Goal: Task Accomplishment & Management: Complete application form

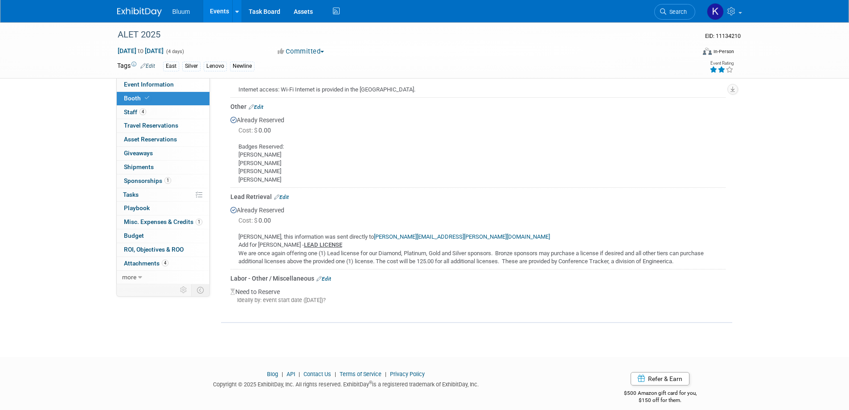
click at [220, 12] on link "Events" at bounding box center [219, 11] width 33 height 22
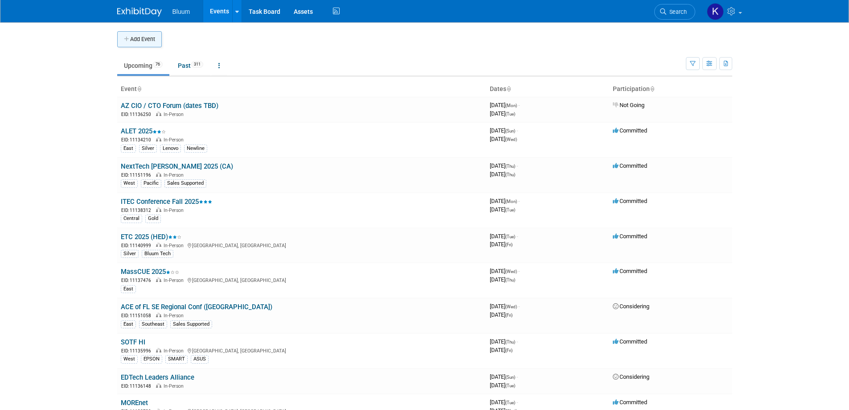
click at [146, 41] on button "Add Event" at bounding box center [139, 39] width 45 height 16
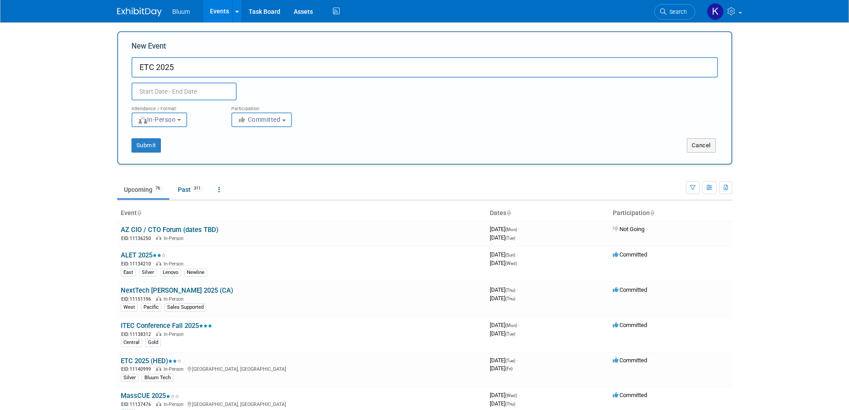
type input "ETC 2025"
click at [140, 92] on input "text" at bounding box center [184, 91] width 105 height 18
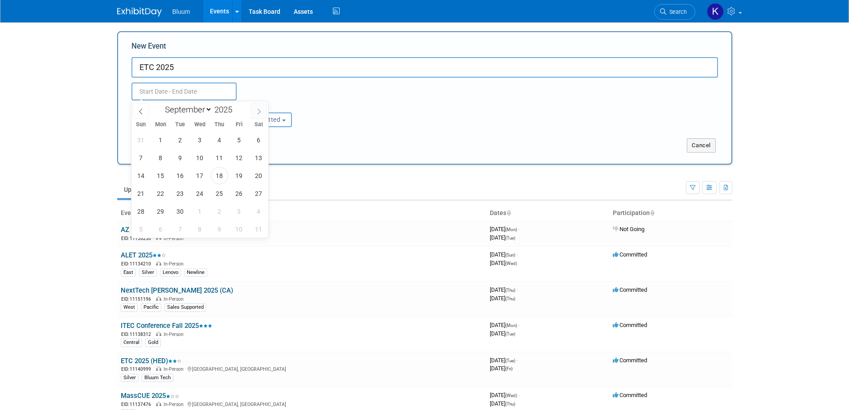
click at [259, 109] on icon at bounding box center [259, 111] width 6 height 6
click at [141, 108] on icon at bounding box center [141, 111] width 6 height 6
select select "9"
click at [179, 178] on span "14" at bounding box center [180, 175] width 17 height 17
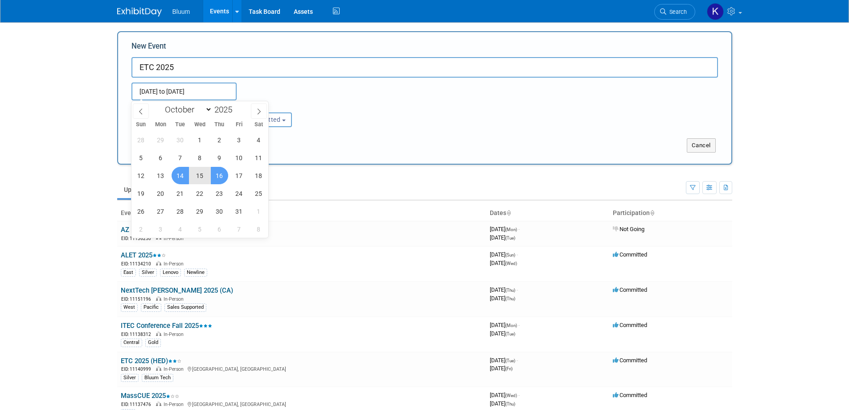
click at [219, 173] on span "16" at bounding box center [219, 175] width 17 height 17
type input "[DATE] to [DATE]"
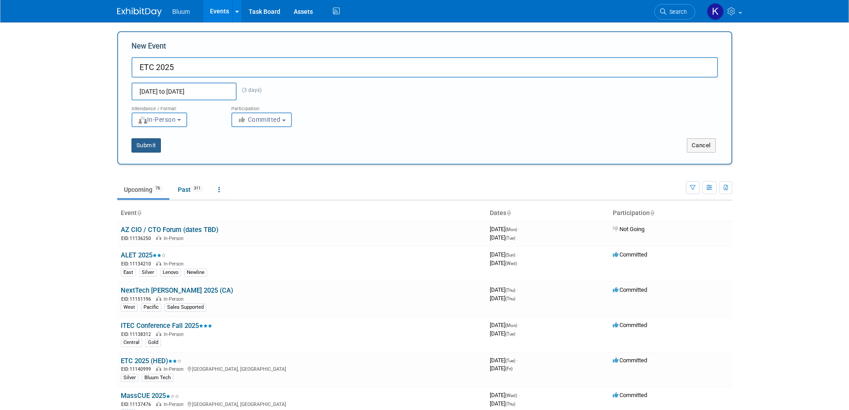
click at [156, 143] on button "Submit" at bounding box center [146, 145] width 29 height 14
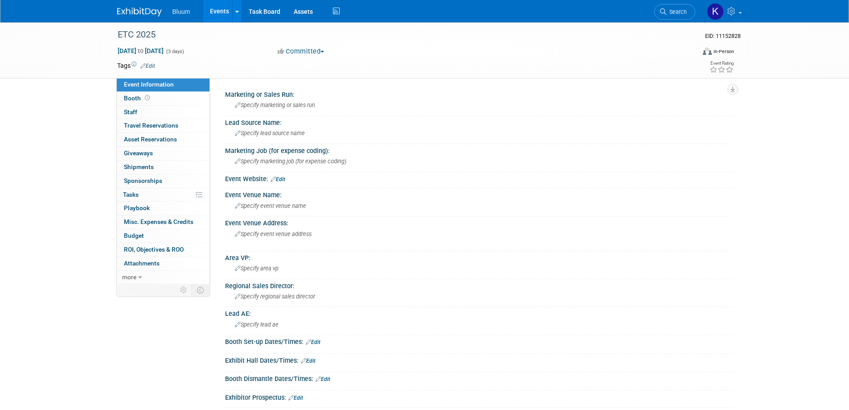
click at [127, 90] on link "Event Information" at bounding box center [163, 84] width 93 height 13
click at [127, 93] on link "Booth" at bounding box center [163, 98] width 93 height 13
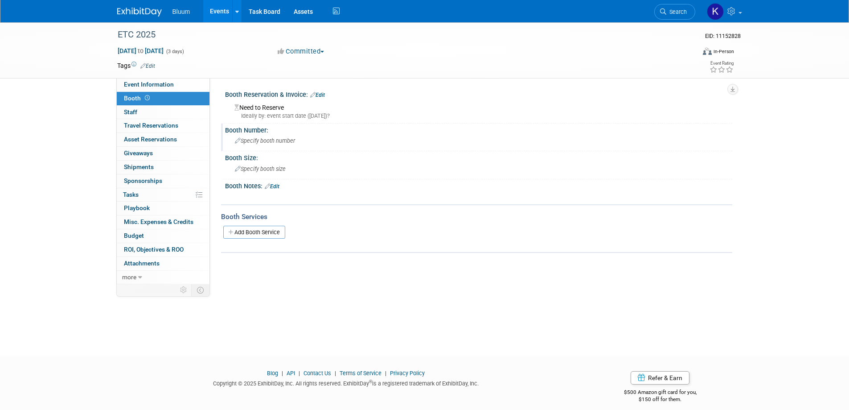
click at [257, 142] on span "Specify booth number" at bounding box center [265, 140] width 60 height 7
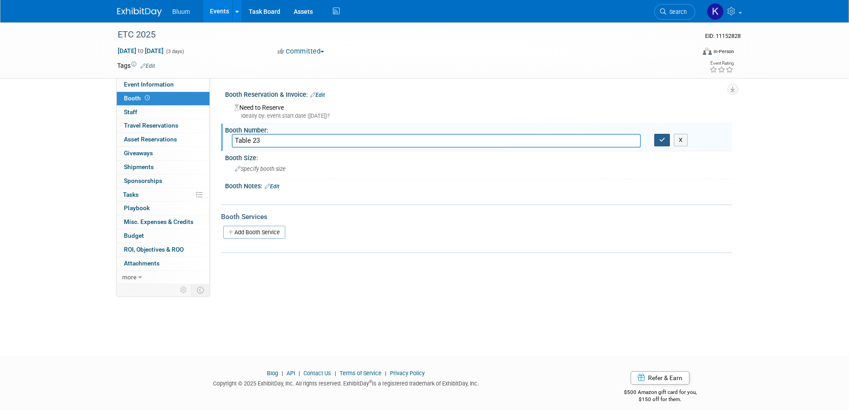
type input "Table 23"
click at [659, 140] on button "button" at bounding box center [663, 140] width 16 height 12
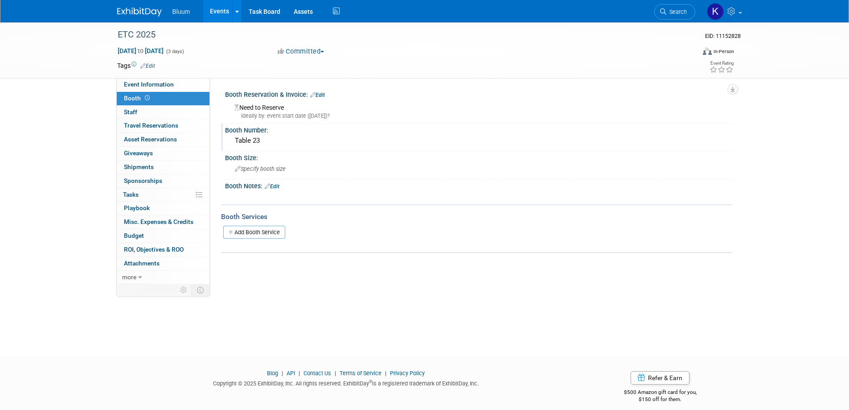
click at [323, 95] on link "Edit" at bounding box center [317, 95] width 15 height 6
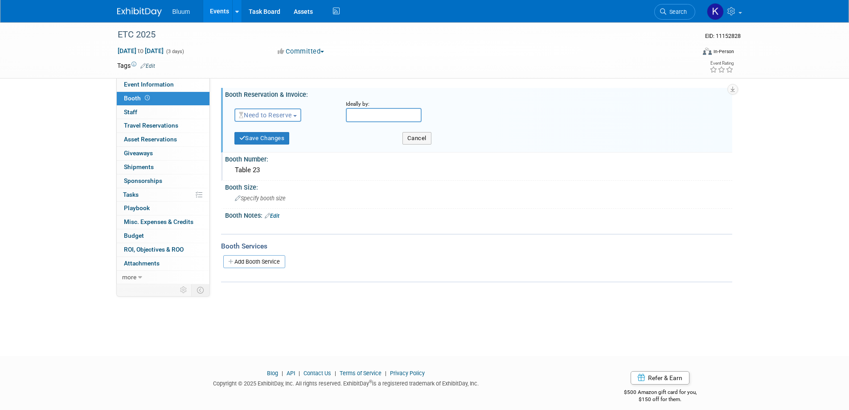
click at [290, 117] on span "Need to Reserve" at bounding box center [265, 114] width 53 height 7
click at [274, 143] on link "Reserved" at bounding box center [282, 142] width 95 height 12
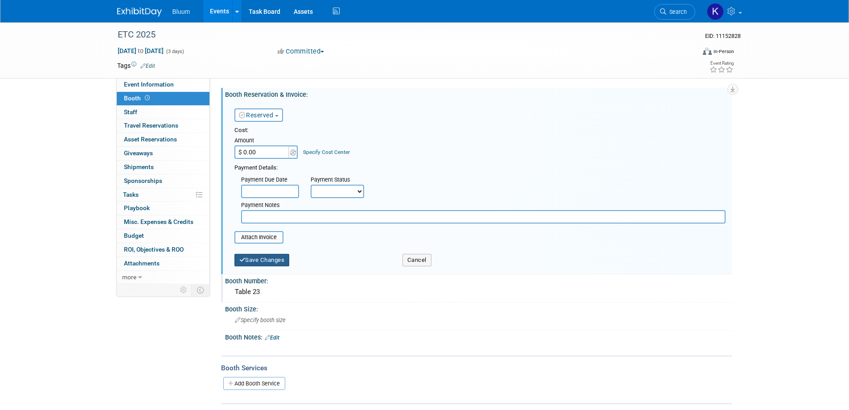
click at [246, 261] on button "Save Changes" at bounding box center [262, 260] width 55 height 12
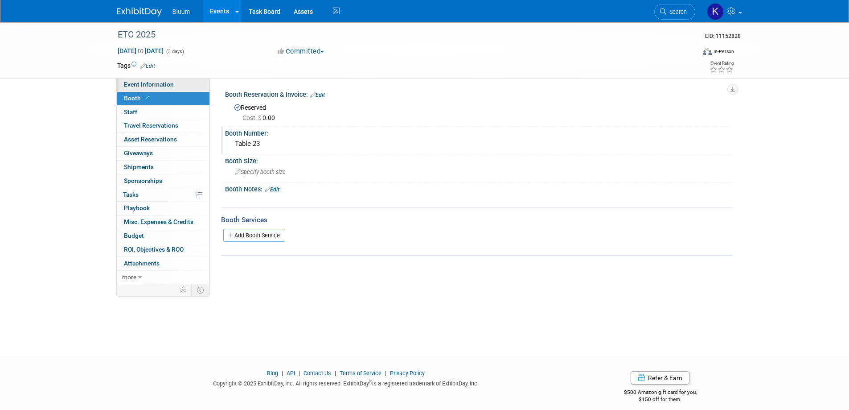
click at [181, 84] on link "Event Information" at bounding box center [163, 84] width 93 height 13
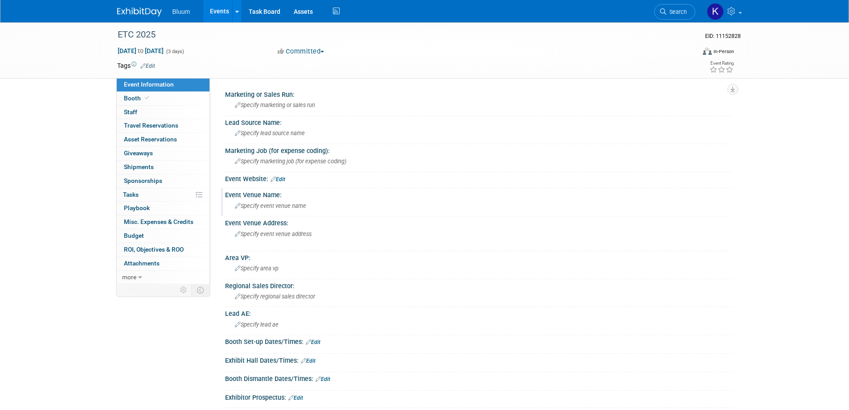
click at [258, 207] on span "Specify event venue name" at bounding box center [270, 205] width 71 height 7
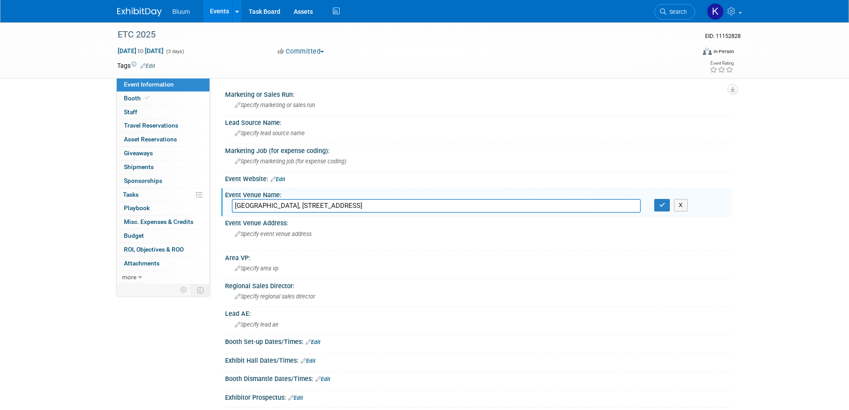
drag, startPoint x: 301, startPoint y: 206, endPoint x: 438, endPoint y: 206, distance: 136.9
click at [438, 206] on input "Sheraton Raleigh Hotel, 421 S Salisbury St, Raleigh, NC 27601" at bounding box center [436, 206] width 409 height 14
type input "Sheraton Raleigh Hotel"
click at [662, 204] on icon "button" at bounding box center [663, 205] width 6 height 6
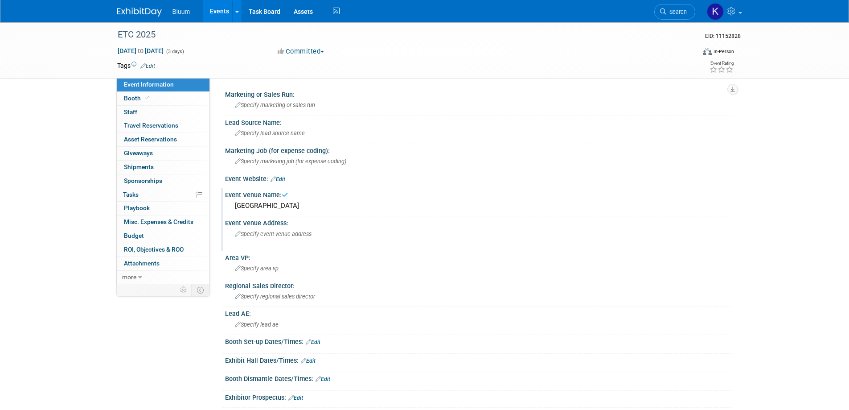
click at [247, 231] on div "Specify event venue address" at bounding box center [331, 237] width 198 height 21
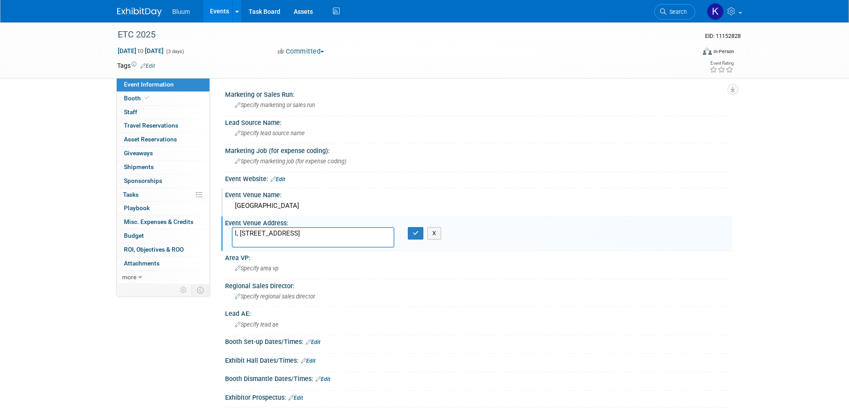
click at [232, 235] on textarea "l, 421 S Salisbury St, Raleigh, NC 27601" at bounding box center [313, 237] width 163 height 21
type textarea "421 S Salisbury St, Raleigh, NC 27601"
click at [414, 238] on button "button" at bounding box center [416, 233] width 16 height 12
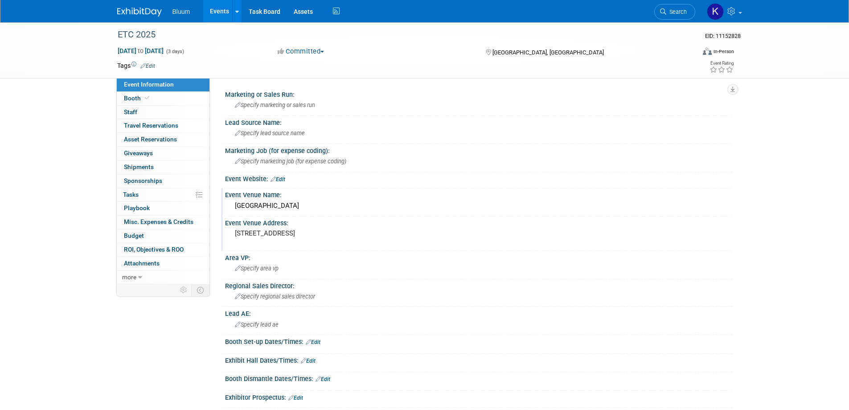
click at [264, 205] on div "Sheraton Raleigh Hotel" at bounding box center [479, 206] width 494 height 14
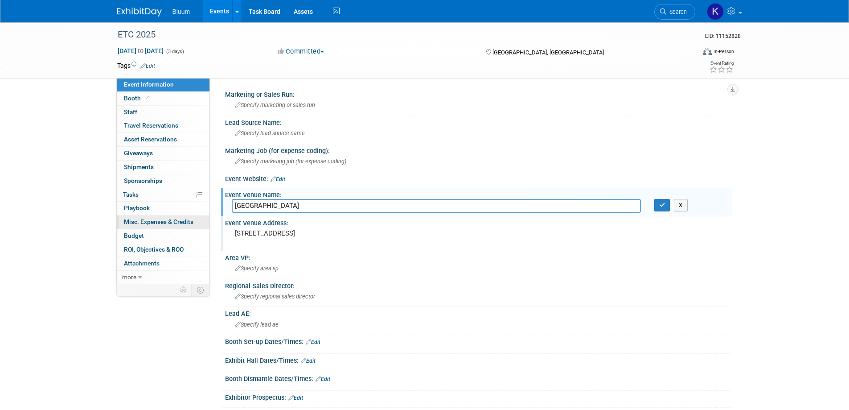
drag, startPoint x: 301, startPoint y: 206, endPoint x: 189, endPoint y: 219, distance: 112.6
click at [188, 215] on div "Event Information Event Info Booth Booth 0 Staff 0 Staff 0 Travel Reservations …" at bounding box center [425, 286] width 629 height 529
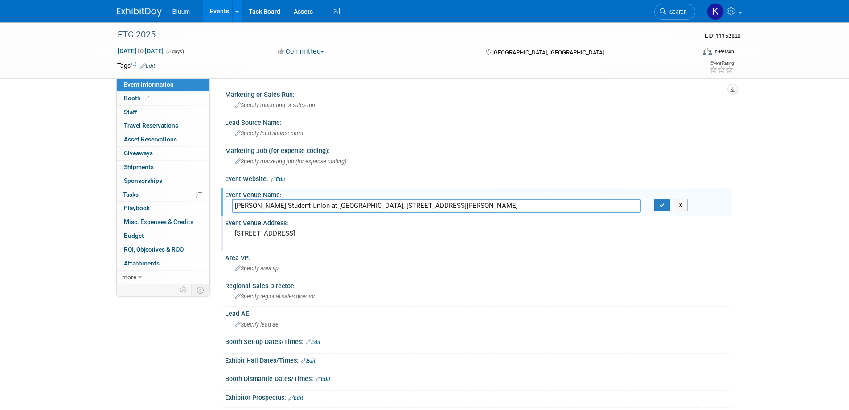
click at [323, 206] on input "Talley Student Union at NCSU, 2610 Cates Ave, Raleigh, NC 27607" at bounding box center [436, 206] width 409 height 14
click at [324, 206] on input "Talley Student Union at NCSU 2610 Cates Ave, Raleigh, NC 27607" at bounding box center [436, 206] width 409 height 14
drag, startPoint x: 324, startPoint y: 206, endPoint x: 452, endPoint y: 203, distance: 128.0
click at [452, 203] on input "Talley Student Union at NCSU 2610 Cates Ave, Raleigh, NC 27607" at bounding box center [436, 206] width 409 height 14
type input "Talley Student Union at NCSU"
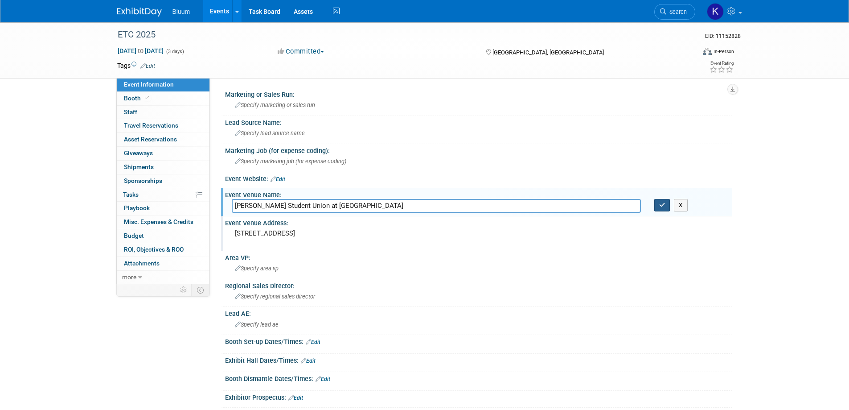
click at [658, 208] on button "button" at bounding box center [663, 205] width 16 height 12
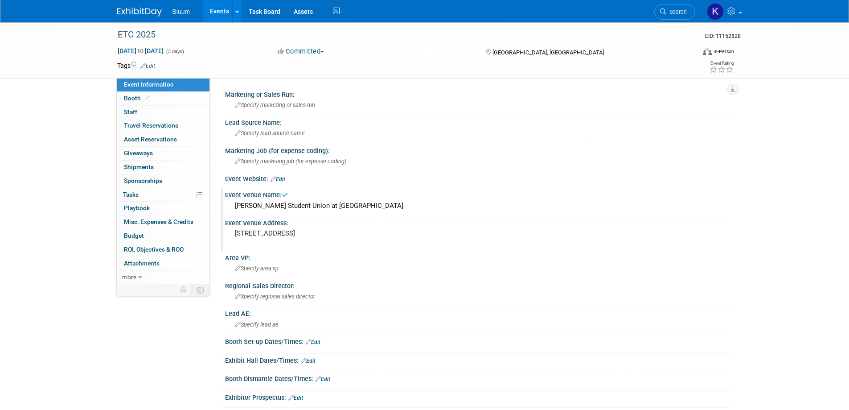
click at [250, 239] on div "421 S Salisbury St, Raleigh, NC 27601" at bounding box center [331, 237] width 198 height 21
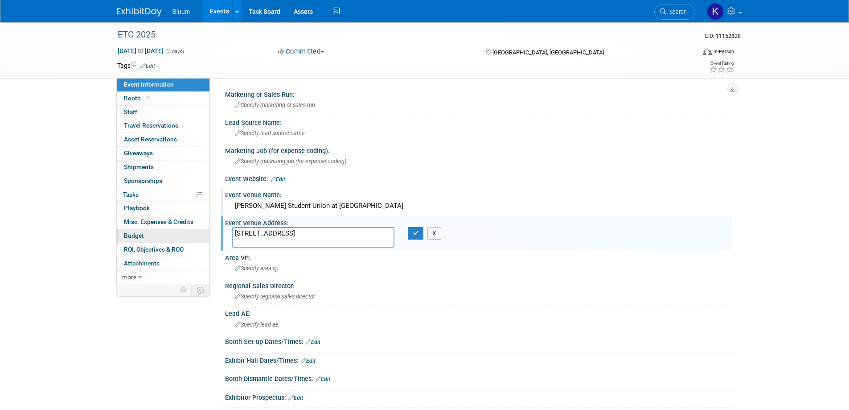
drag, startPoint x: 352, startPoint y: 234, endPoint x: 190, endPoint y: 239, distance: 161.9
click at [190, 239] on div "Event Information Event Info Booth Booth 0 Staff 0 Staff 0 Travel Reservations …" at bounding box center [425, 286] width 629 height 529
type textarea "2610 Cates Ave, Raleigh, NC 27607"
click at [416, 232] on icon "button" at bounding box center [416, 233] width 6 height 6
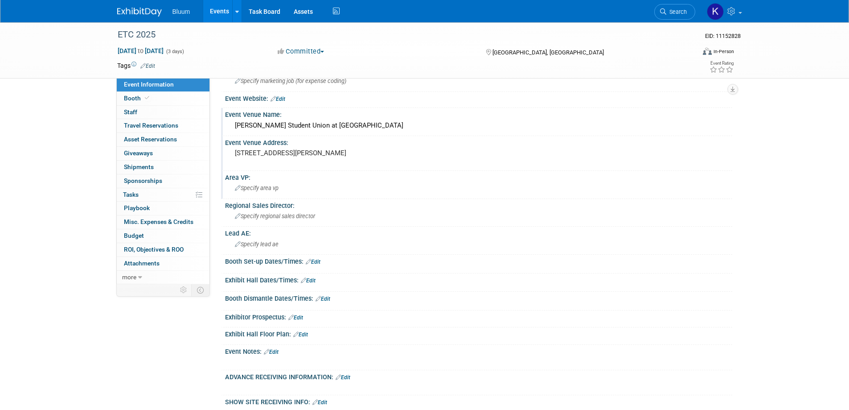
scroll to position [89, 0]
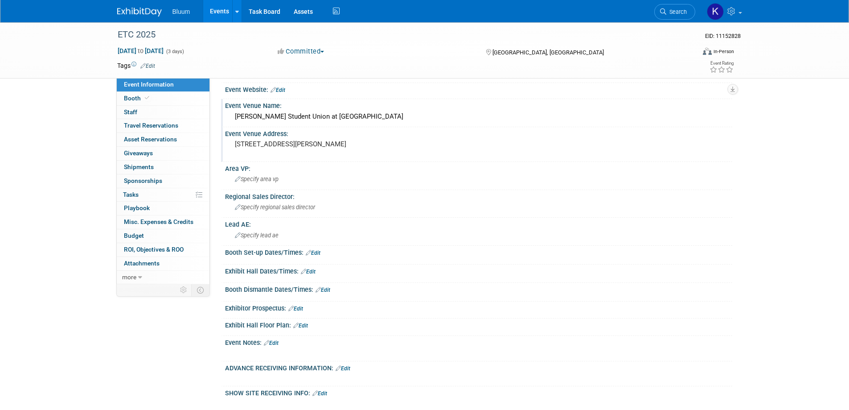
click at [313, 253] on link "Edit" at bounding box center [313, 253] width 15 height 6
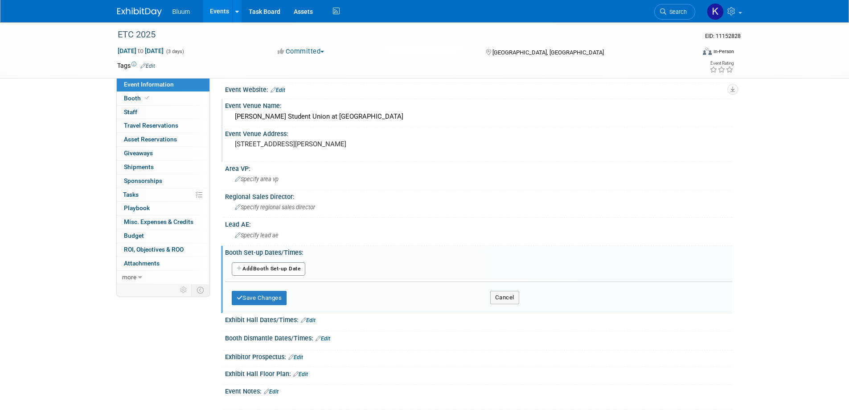
click at [285, 265] on button "Add Another Booth Set-up Date" at bounding box center [269, 268] width 74 height 13
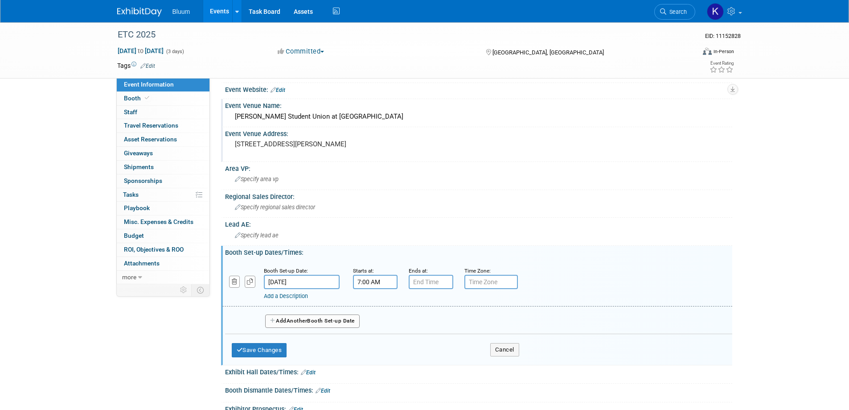
click at [365, 276] on input "7:00 AM" at bounding box center [375, 282] width 45 height 14
click at [375, 322] on span "07" at bounding box center [373, 323] width 17 height 16
click at [398, 350] on td "09" at bounding box center [398, 352] width 29 height 24
type input "9:00 AM"
click at [449, 364] on span at bounding box center [440, 363] width 60 height 16
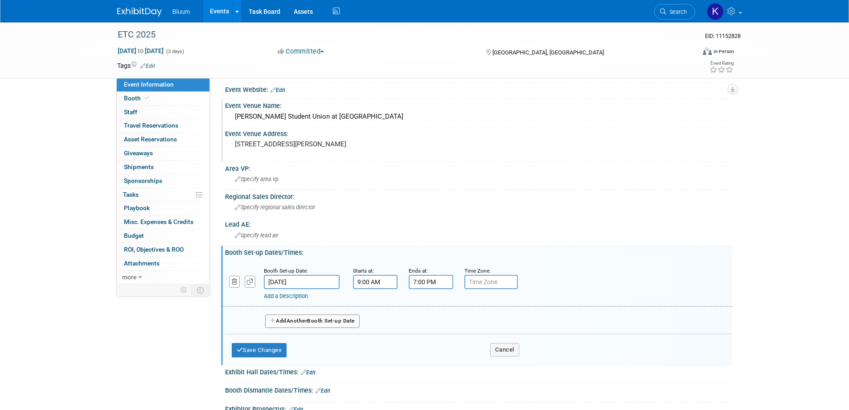
click at [430, 280] on input "7:00 PM" at bounding box center [431, 282] width 45 height 14
click at [429, 322] on span "07" at bounding box center [429, 323] width 17 height 16
click at [462, 327] on td "05" at bounding box center [454, 328] width 29 height 24
type input "5:00 PM"
click at [495, 362] on span at bounding box center [496, 363] width 60 height 16
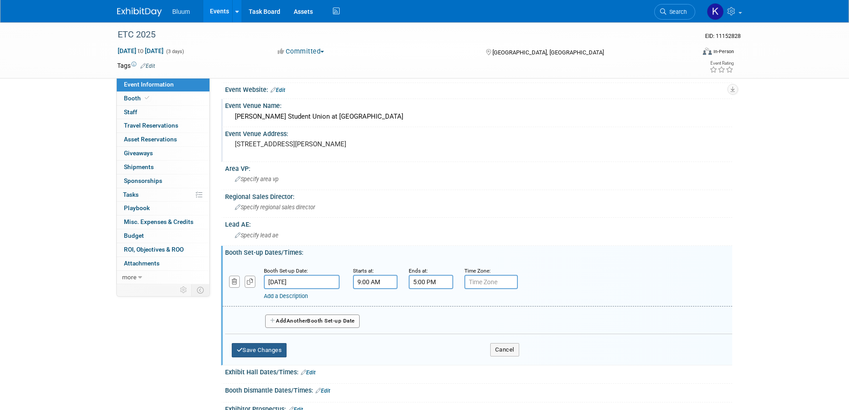
click at [279, 352] on button "Save Changes" at bounding box center [259, 350] width 55 height 14
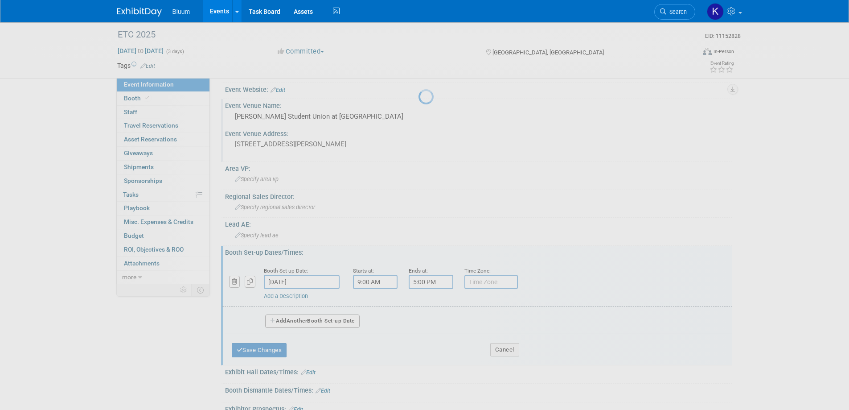
click at [419, 352] on div at bounding box center [425, 205] width 12 height 410
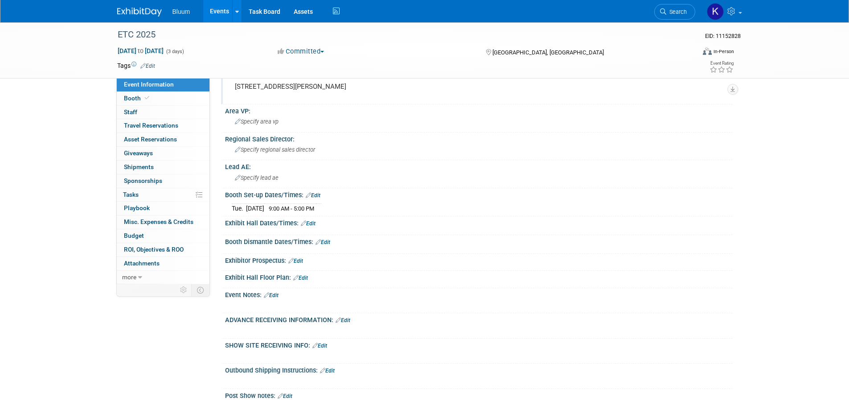
scroll to position [223, 0]
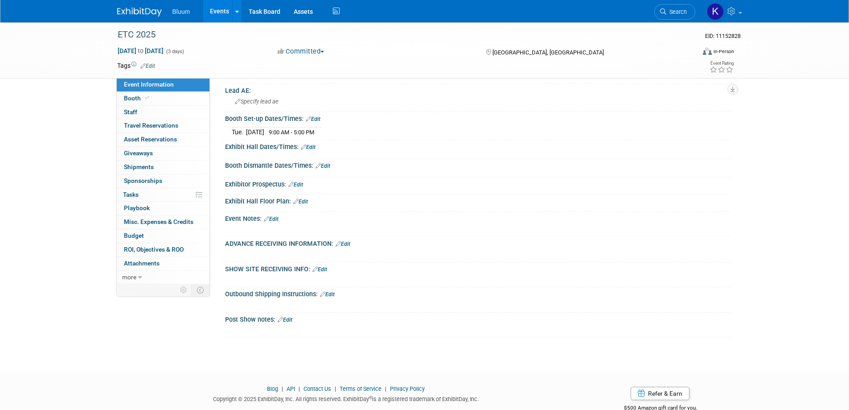
click at [316, 148] on link "Edit" at bounding box center [308, 147] width 15 height 6
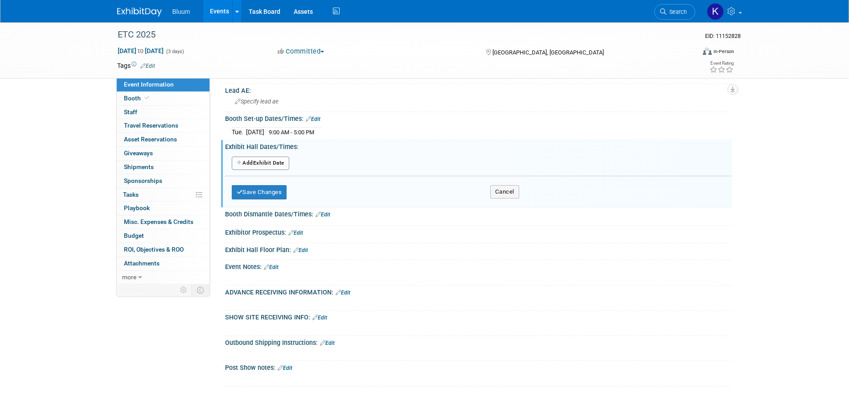
click at [286, 167] on button "Add Another Exhibit Date" at bounding box center [261, 163] width 58 height 13
select select "9"
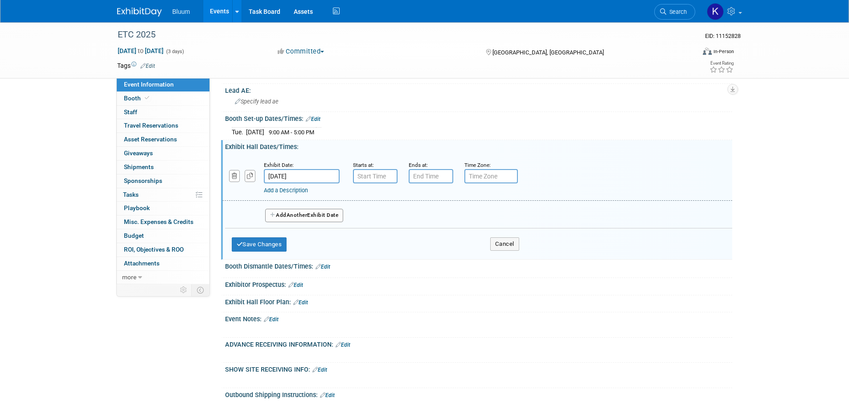
click at [291, 174] on input "[DATE]" at bounding box center [302, 176] width 76 height 14
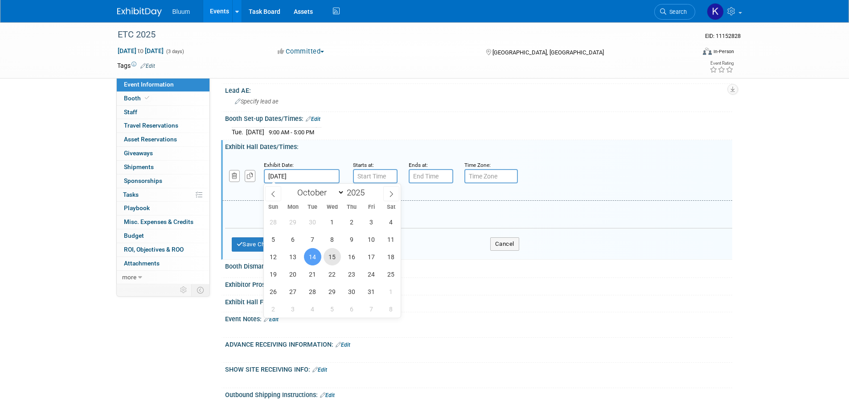
click at [329, 254] on span "15" at bounding box center [332, 256] width 17 height 17
type input "Oct 15, 2025"
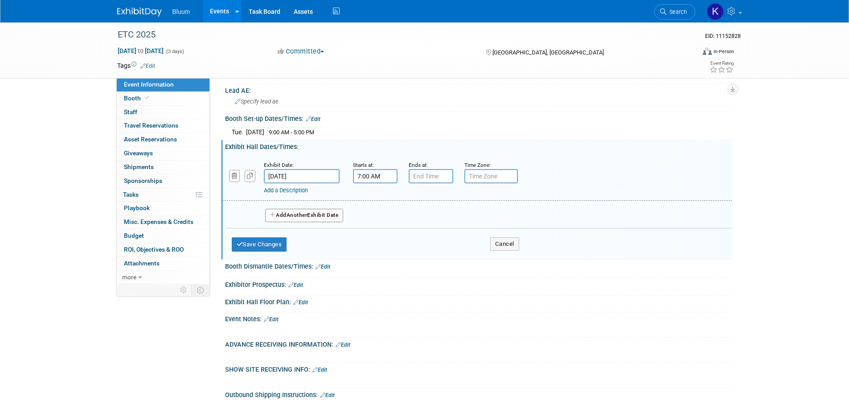
click at [365, 174] on input "7:00 AM" at bounding box center [375, 176] width 45 height 14
click at [380, 216] on span "07" at bounding box center [373, 217] width 17 height 16
click at [376, 249] on td "08" at bounding box center [369, 247] width 29 height 24
click at [417, 214] on span "00" at bounding box center [415, 217] width 17 height 16
click at [434, 221] on td "30" at bounding box center [426, 222] width 29 height 24
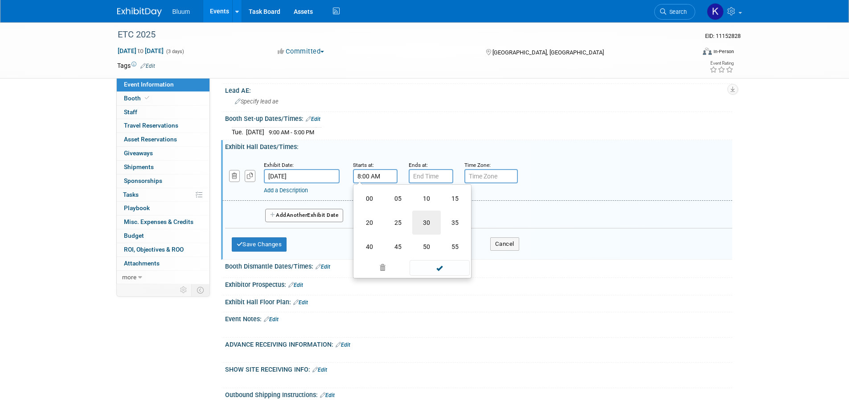
type input "8:30 AM"
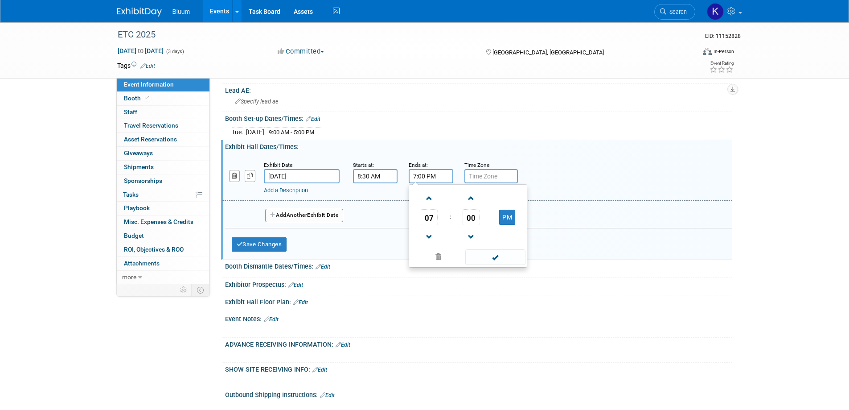
click at [424, 177] on input "7:00 PM" at bounding box center [431, 176] width 45 height 14
click at [434, 217] on span "07" at bounding box center [429, 217] width 17 height 16
click at [431, 219] on td "04" at bounding box center [425, 222] width 29 height 24
type input "4:00 PM"
click at [484, 261] on span at bounding box center [496, 257] width 60 height 16
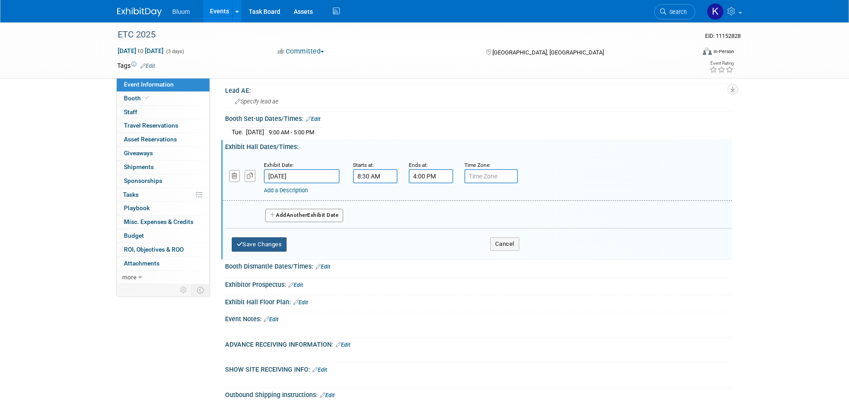
click at [253, 250] on button "Save Changes" at bounding box center [259, 244] width 55 height 14
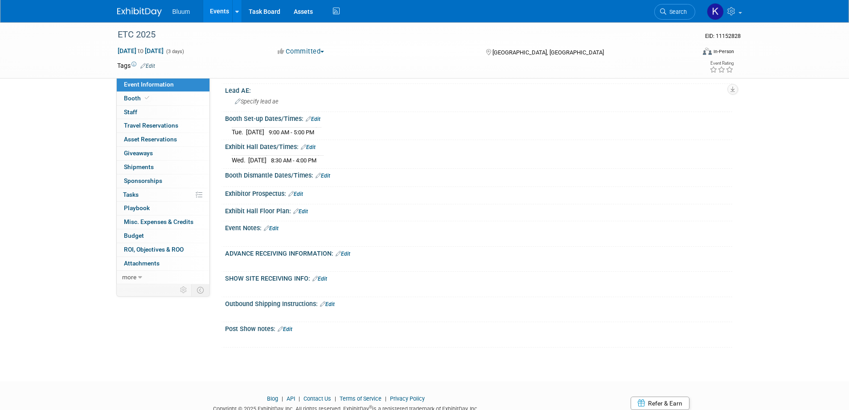
click at [328, 174] on link "Edit" at bounding box center [323, 176] width 15 height 6
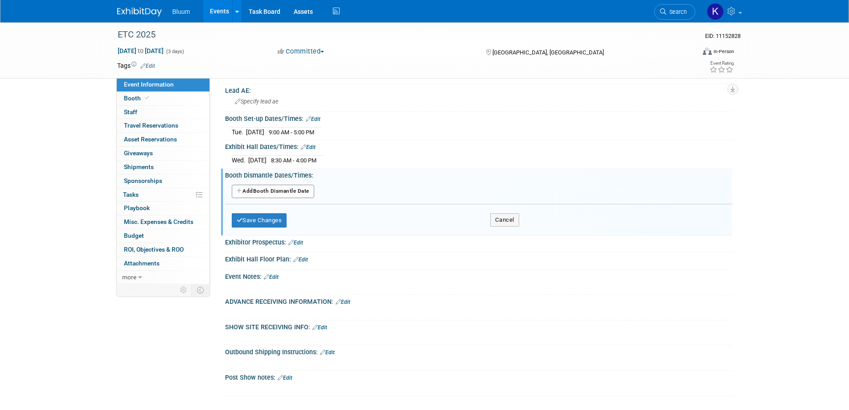
click at [298, 193] on button "Add Another Booth Dismantle Date" at bounding box center [273, 191] width 82 height 13
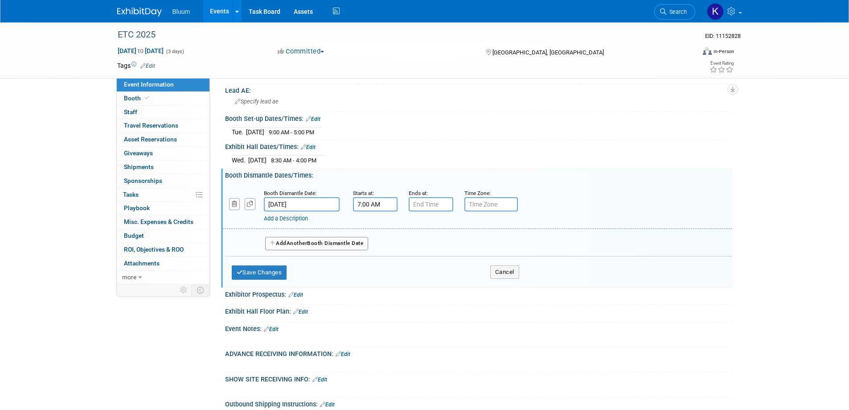
click at [385, 202] on input "7:00 AM" at bounding box center [375, 204] width 45 height 14
click at [373, 246] on span "07" at bounding box center [373, 245] width 17 height 16
drag, startPoint x: 367, startPoint y: 268, endPoint x: 366, endPoint y: 261, distance: 7.2
click at [367, 270] on td "08" at bounding box center [369, 275] width 29 height 24
click at [412, 246] on span "00" at bounding box center [415, 245] width 17 height 16
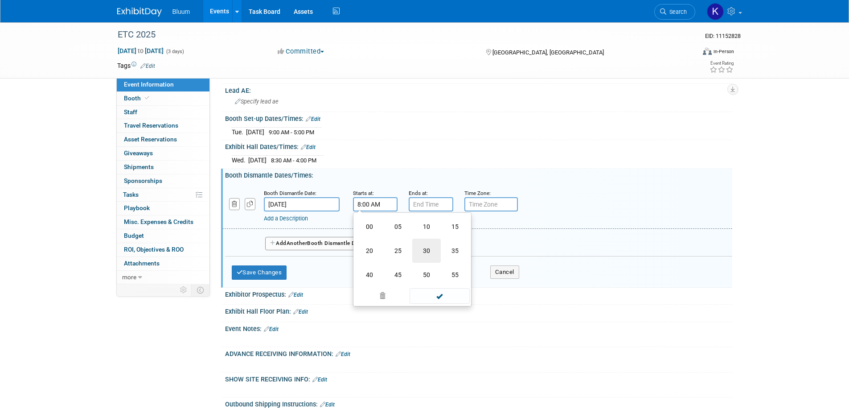
click at [422, 245] on td "30" at bounding box center [426, 251] width 29 height 24
type input "8:30 AM"
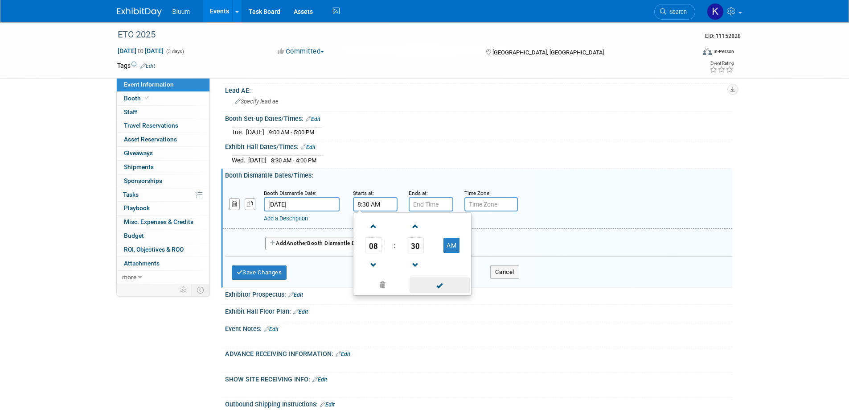
click at [437, 283] on span at bounding box center [440, 285] width 60 height 16
click at [428, 199] on input "7:00 PM" at bounding box center [431, 204] width 45 height 14
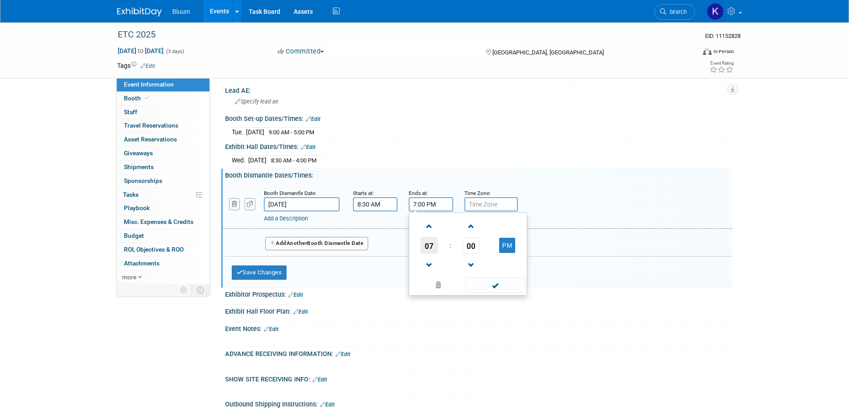
click at [436, 245] on span "07" at bounding box center [429, 245] width 17 height 16
click at [505, 226] on td "03" at bounding box center [511, 226] width 29 height 24
type input "3:00 PM"
click at [499, 285] on span at bounding box center [496, 285] width 60 height 16
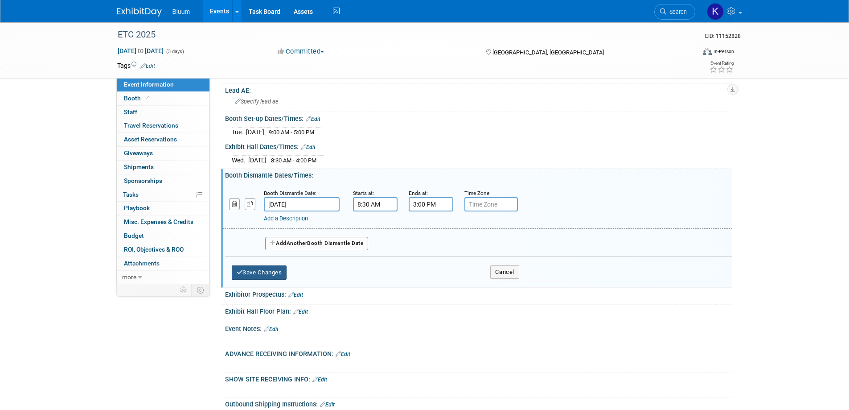
click at [264, 273] on button "Save Changes" at bounding box center [259, 272] width 55 height 14
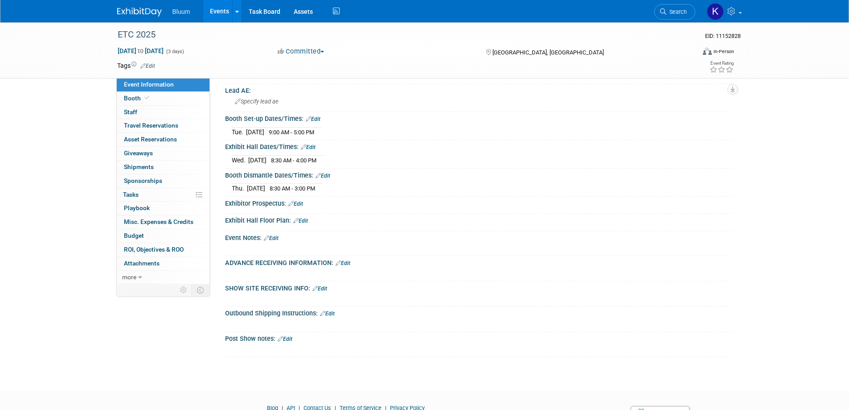
click at [313, 146] on link "Edit" at bounding box center [308, 147] width 15 height 6
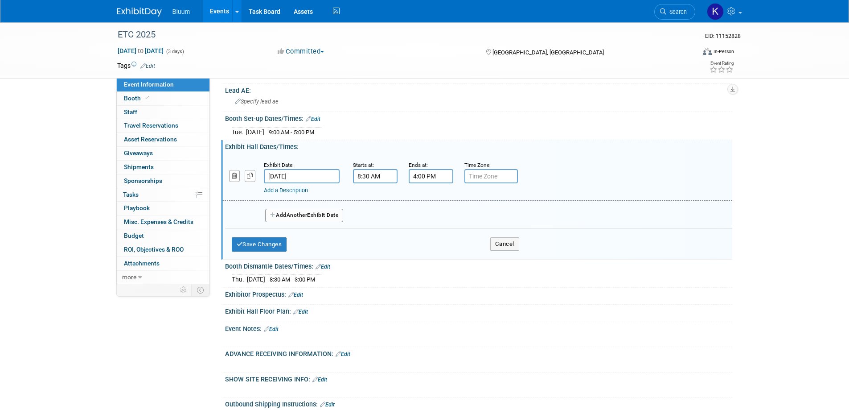
click at [302, 214] on span "Another" at bounding box center [297, 215] width 21 height 6
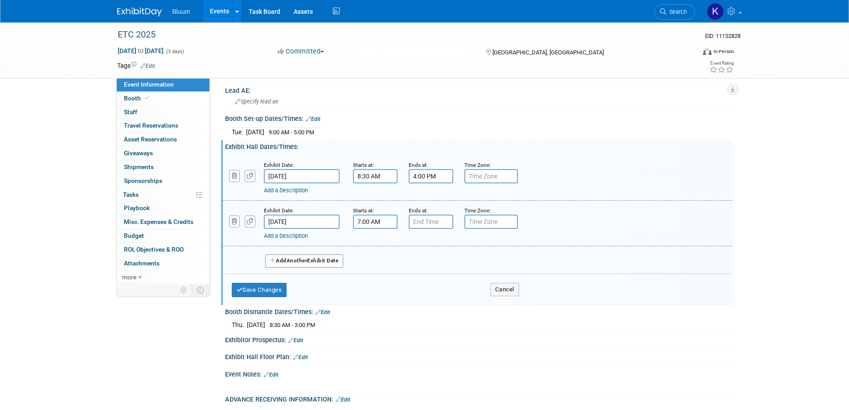
click at [370, 225] on input "7:00 AM" at bounding box center [375, 221] width 45 height 14
click at [373, 262] on span "07" at bounding box center [373, 263] width 17 height 16
click at [371, 287] on td "08" at bounding box center [369, 292] width 29 height 24
click at [420, 261] on span "00" at bounding box center [415, 263] width 17 height 16
click at [432, 268] on td "30" at bounding box center [426, 268] width 29 height 24
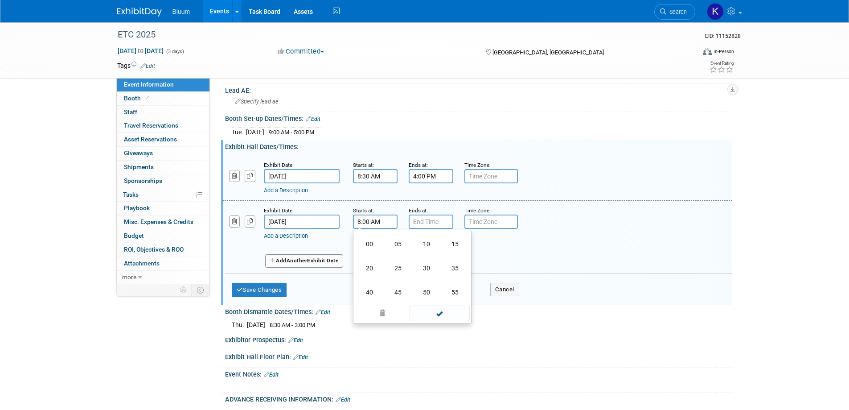
type input "8:30 AM"
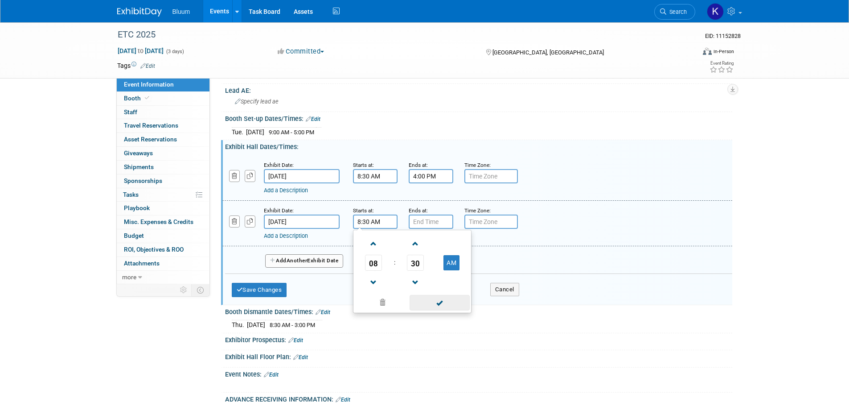
click at [429, 305] on span at bounding box center [440, 303] width 60 height 16
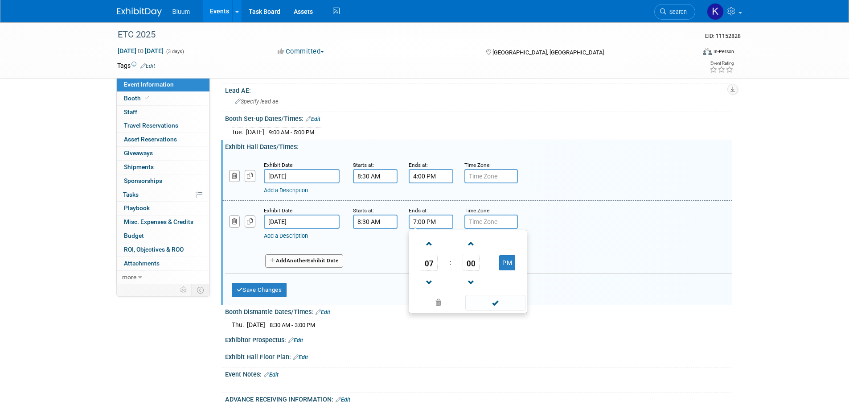
click at [424, 219] on input "7:00 PM" at bounding box center [431, 221] width 45 height 14
click at [436, 262] on span "07" at bounding box center [429, 263] width 17 height 16
click at [433, 223] on input "7:00 PM" at bounding box center [431, 221] width 45 height 14
click at [430, 267] on span "07" at bounding box center [429, 263] width 17 height 16
click at [509, 243] on td "03" at bounding box center [511, 244] width 29 height 24
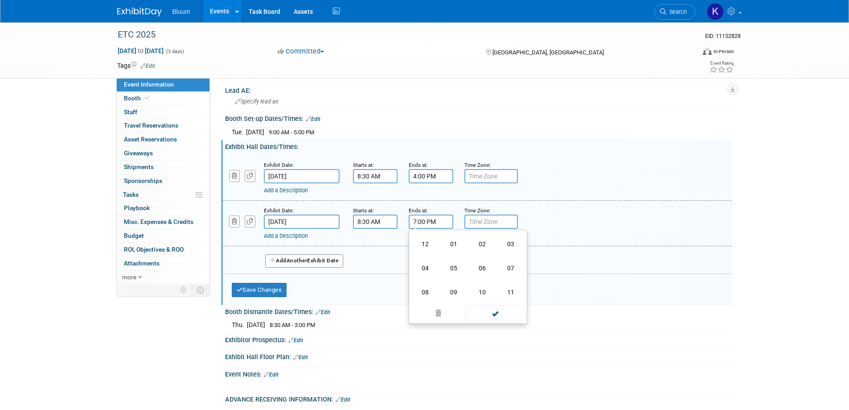
type input "3:00 PM"
click at [488, 302] on span at bounding box center [496, 303] width 60 height 16
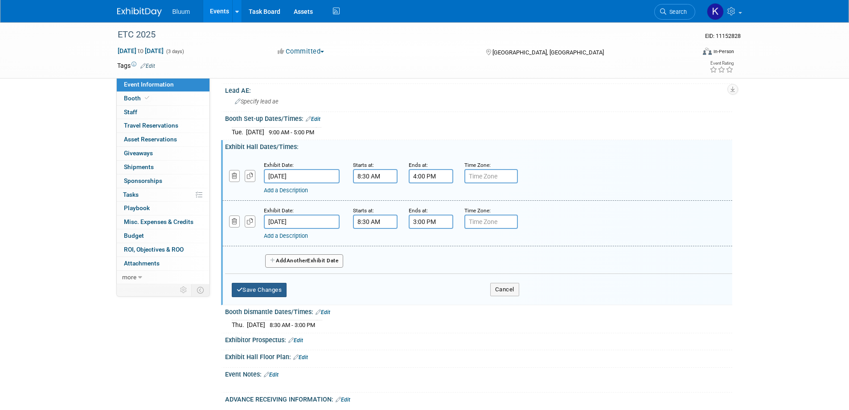
click at [265, 288] on button "Save Changes" at bounding box center [259, 290] width 55 height 14
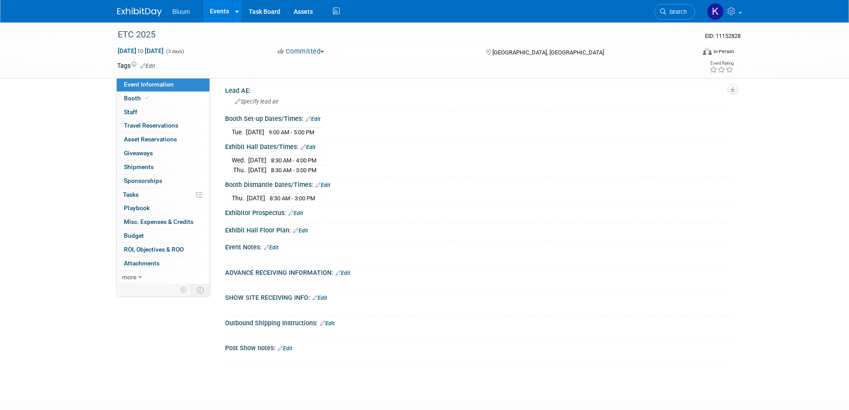
click at [324, 183] on link "Edit" at bounding box center [323, 185] width 15 height 6
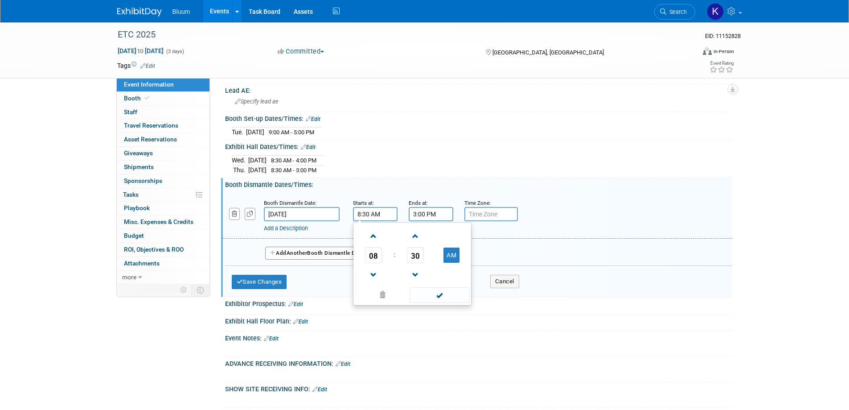
click at [364, 216] on input "8:30 AM" at bounding box center [375, 214] width 45 height 14
click at [369, 253] on span "08" at bounding box center [373, 255] width 17 height 16
click at [453, 238] on td "03" at bounding box center [455, 236] width 29 height 24
click at [409, 252] on span "30" at bounding box center [415, 255] width 17 height 16
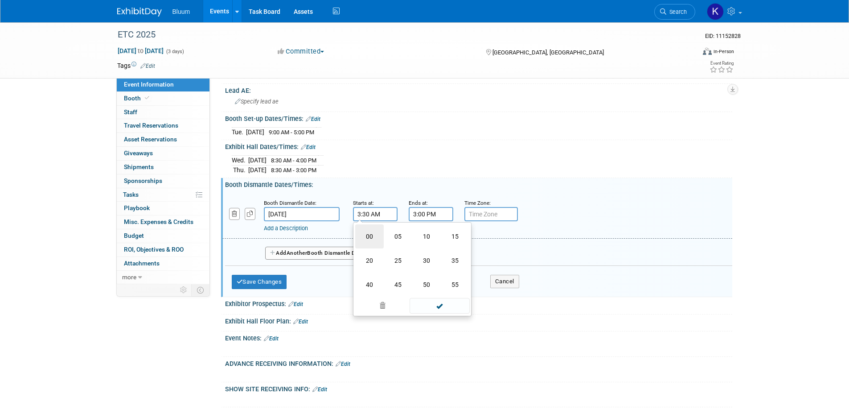
click at [371, 239] on td "00" at bounding box center [369, 236] width 29 height 24
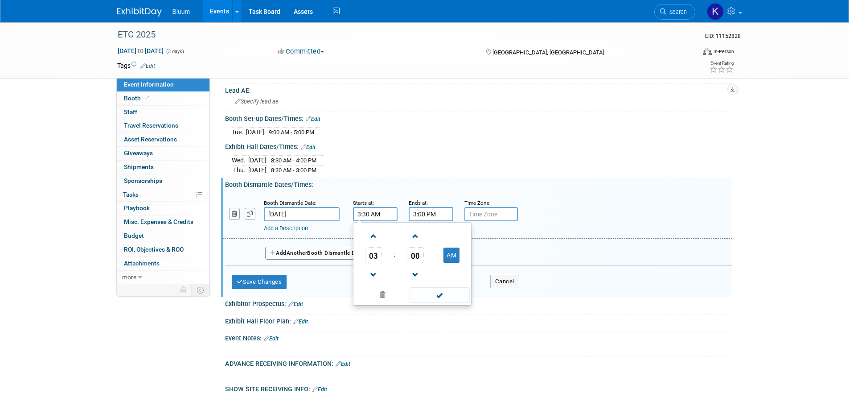
type input "3:00 AM"
click at [431, 295] on span at bounding box center [440, 295] width 60 height 16
click at [419, 210] on input "3:00 PM" at bounding box center [431, 214] width 45 height 14
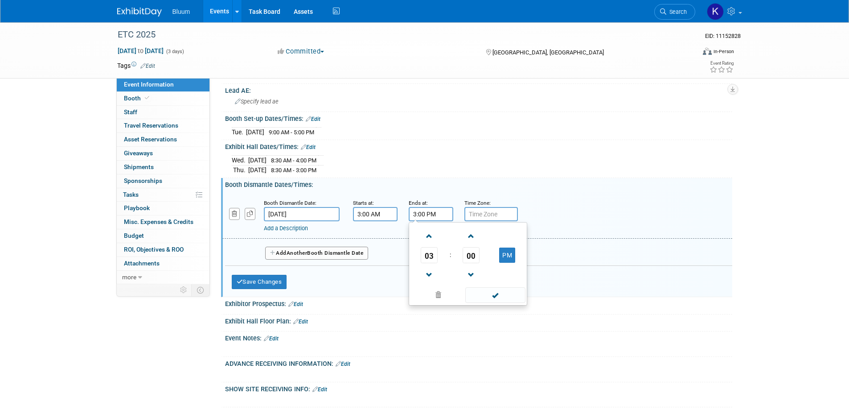
click at [433, 256] on span "03" at bounding box center [429, 255] width 17 height 16
click at [453, 261] on td "05" at bounding box center [454, 260] width 29 height 24
type input "5:00 PM"
click at [490, 294] on span at bounding box center [496, 295] width 60 height 16
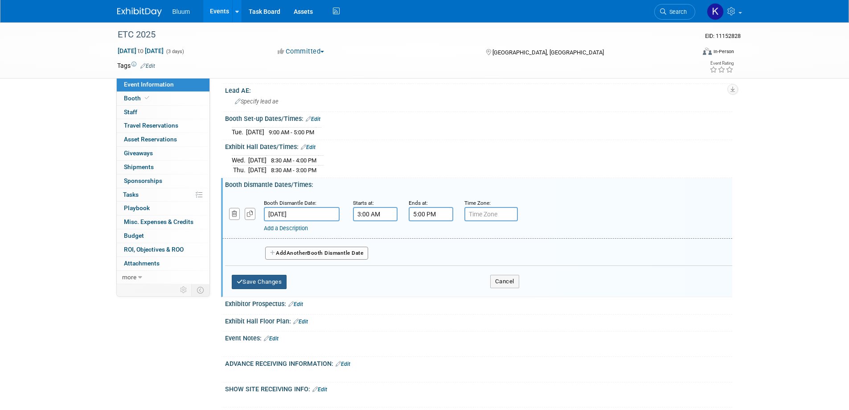
click at [281, 283] on button "Save Changes" at bounding box center [259, 282] width 55 height 14
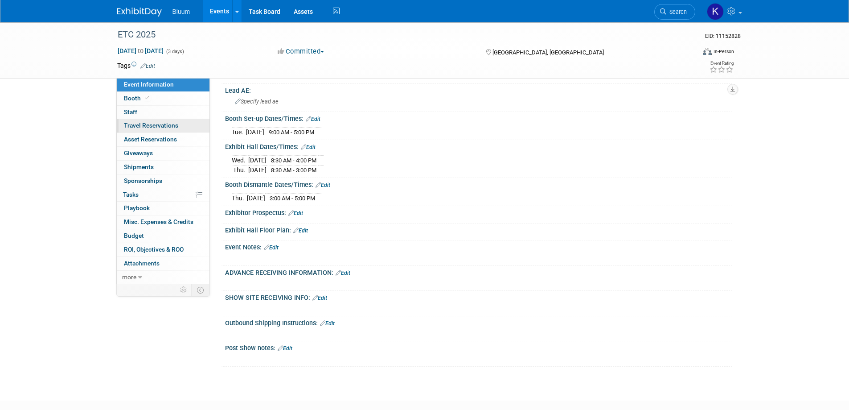
click at [169, 126] on span "Travel Reservations 0" at bounding box center [151, 125] width 54 height 7
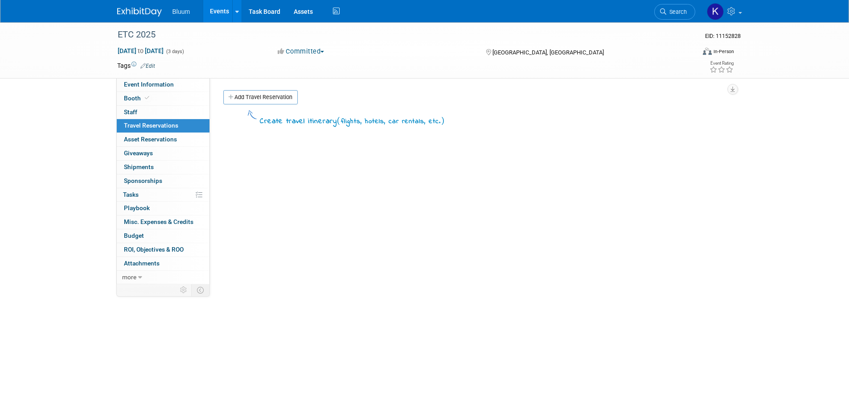
click at [256, 96] on link "Add Travel Reservation" at bounding box center [260, 97] width 74 height 14
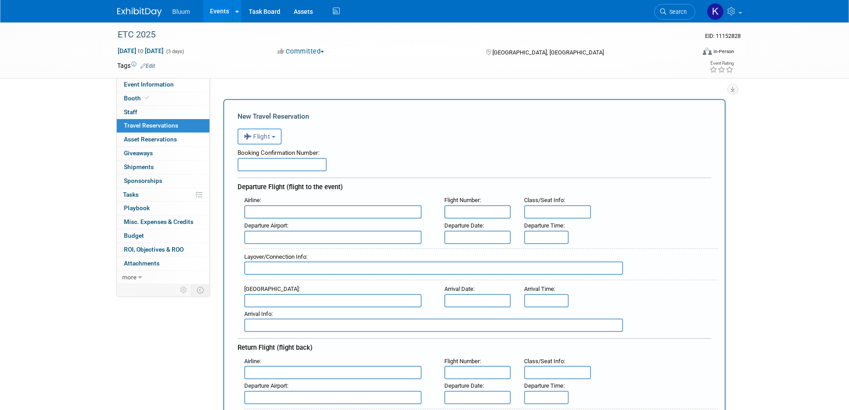
click at [274, 132] on button "Flight" at bounding box center [260, 136] width 44 height 16
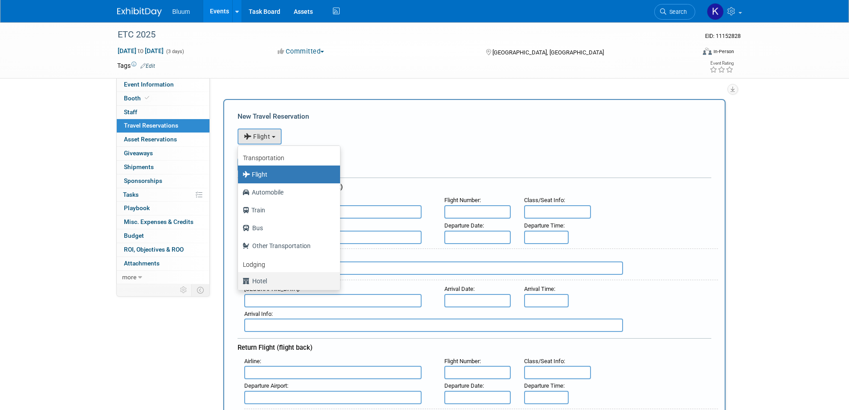
click at [261, 276] on label "Hotel" at bounding box center [287, 281] width 89 height 14
click at [239, 277] on input "Hotel" at bounding box center [237, 280] width 6 height 6
select select "6"
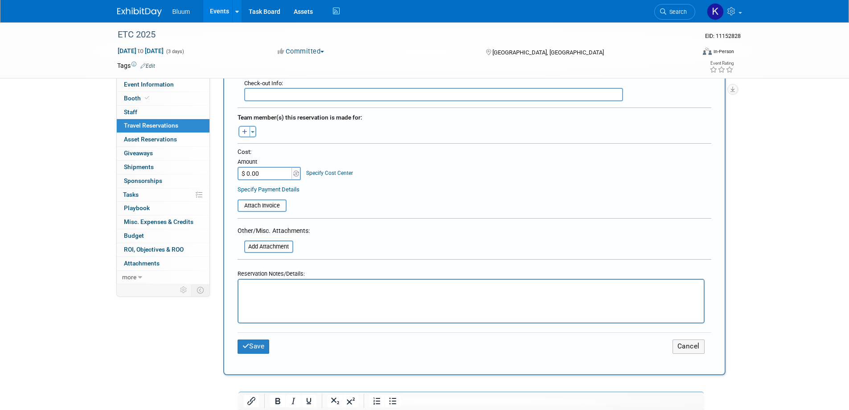
scroll to position [357, 0]
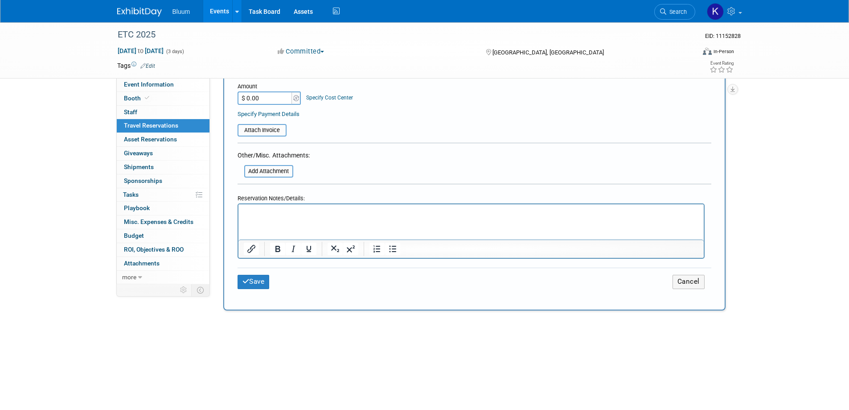
click at [267, 211] on p "Rich Text Area. Press ALT-0 for help." at bounding box center [470, 212] width 455 height 9
paste body "Rich Text Area. Press ALT-0 for help."
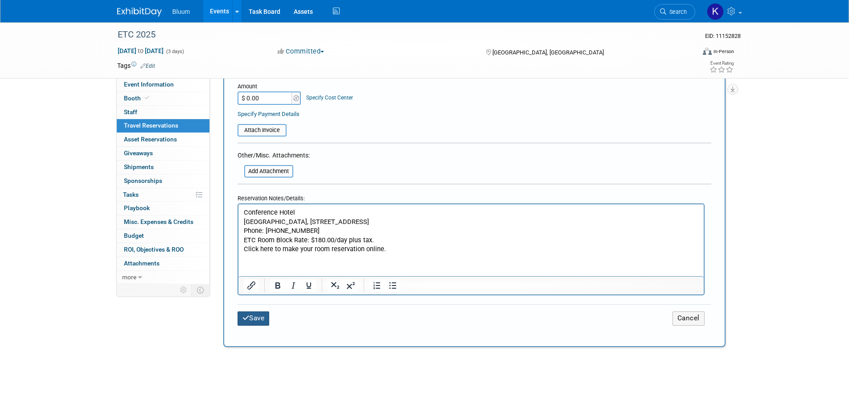
click at [252, 322] on button "Save" at bounding box center [254, 318] width 32 height 14
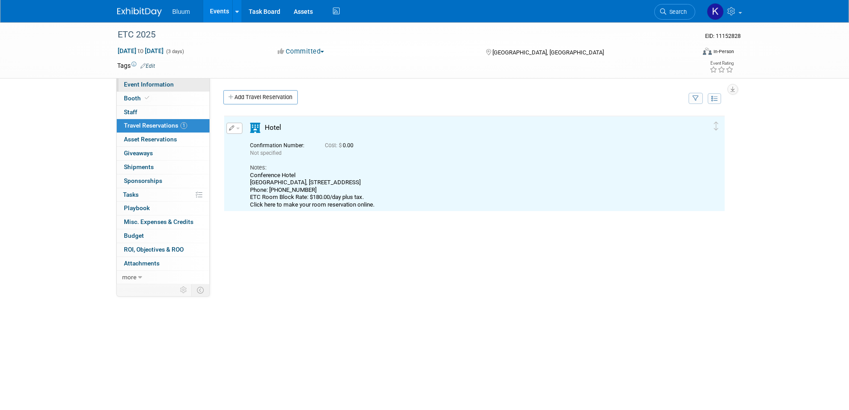
scroll to position [0, 0]
click at [175, 87] on link "Event Information" at bounding box center [163, 84] width 93 height 13
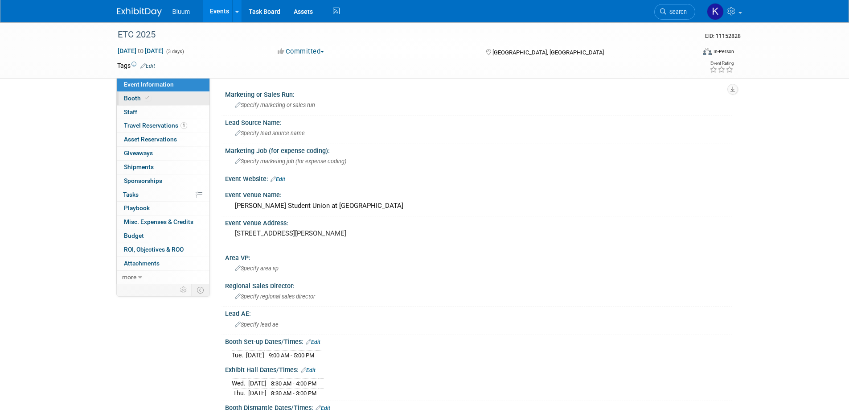
click at [134, 95] on span "Booth" at bounding box center [137, 98] width 27 height 7
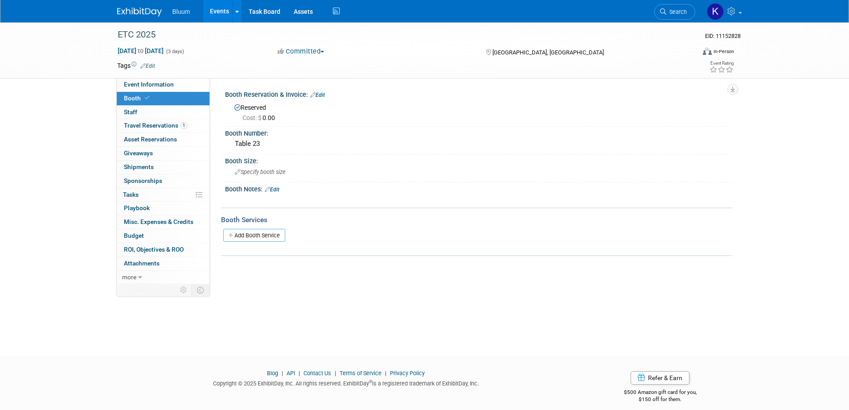
click at [273, 187] on link "Edit" at bounding box center [272, 189] width 15 height 6
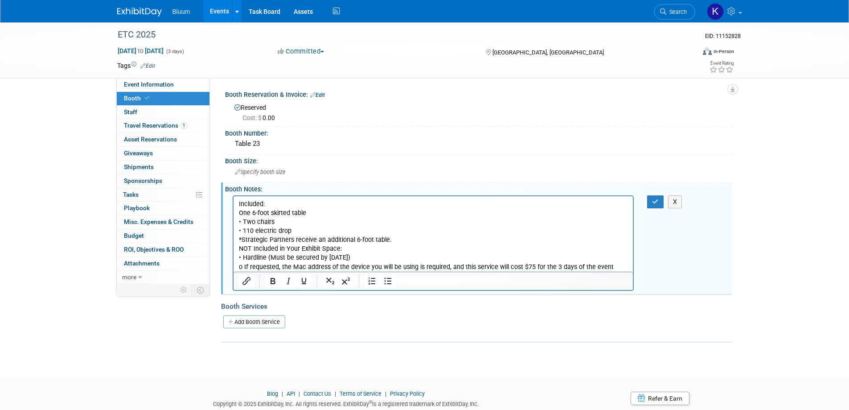
click at [395, 243] on p "One 6-foot skirted table • Two chairs • 110 electric drop *Strategic Partners r…" at bounding box center [434, 239] width 390 height 63
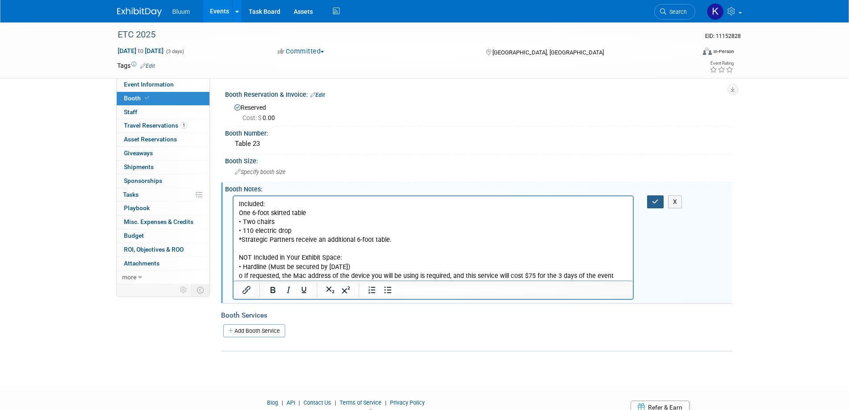
click at [652, 203] on button "button" at bounding box center [655, 201] width 16 height 13
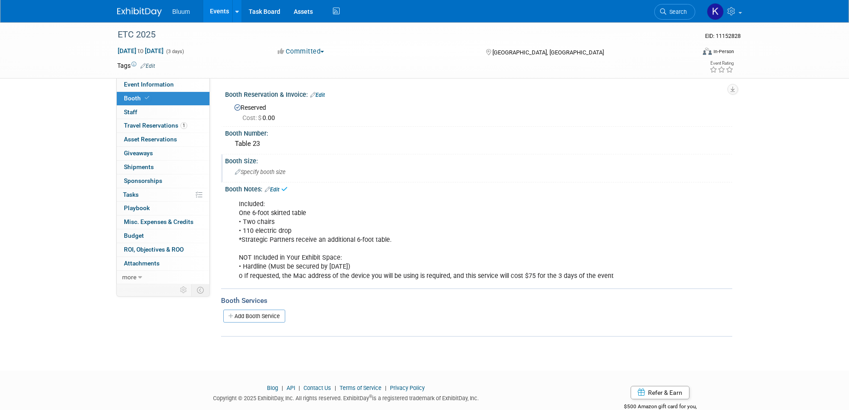
click at [268, 171] on span "Specify booth size" at bounding box center [260, 172] width 51 height 7
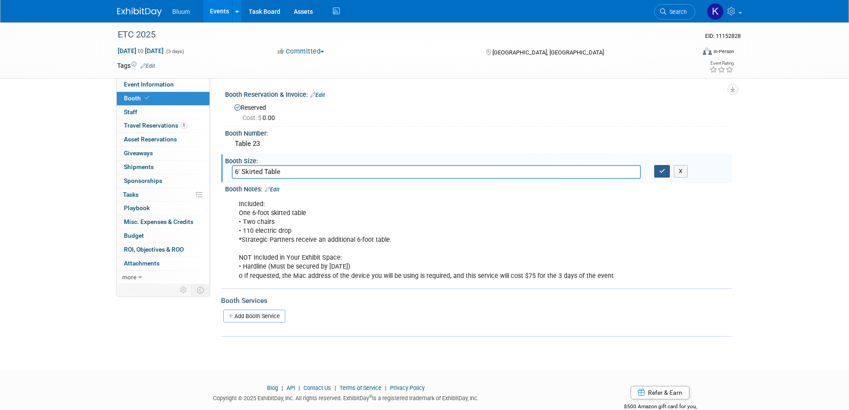
type input "6' Skirted Table"
click at [664, 174] on button "button" at bounding box center [663, 171] width 16 height 12
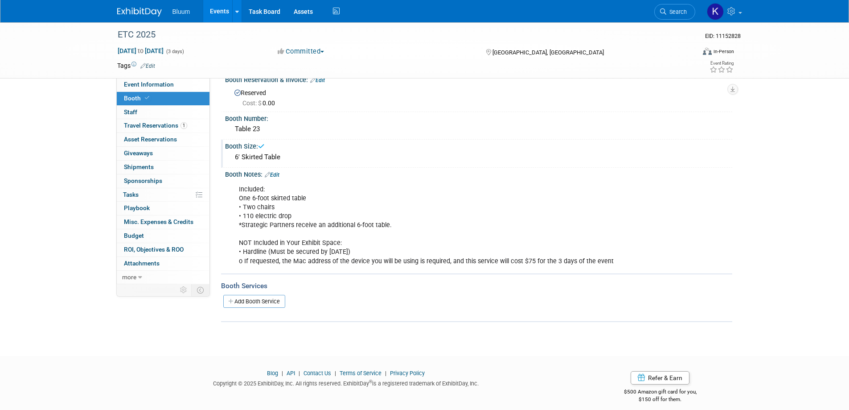
scroll to position [23, 0]
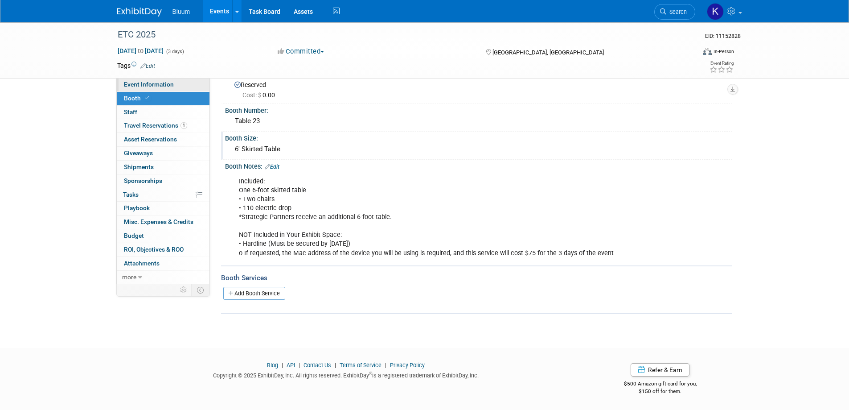
click at [151, 82] on span "Event Information" at bounding box center [149, 84] width 50 height 7
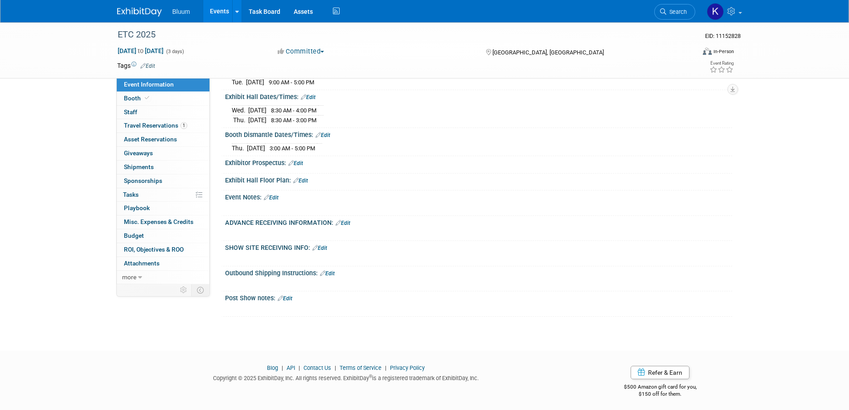
scroll to position [275, 0]
click at [342, 217] on div "ADVANCE RECEIVING INFORMATION: Edit" at bounding box center [478, 220] width 507 height 12
click at [346, 218] on link "Edit" at bounding box center [343, 221] width 15 height 6
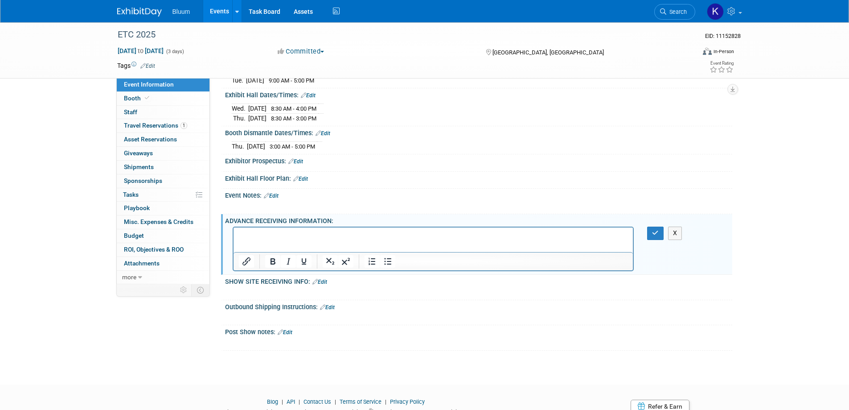
scroll to position [0, 0]
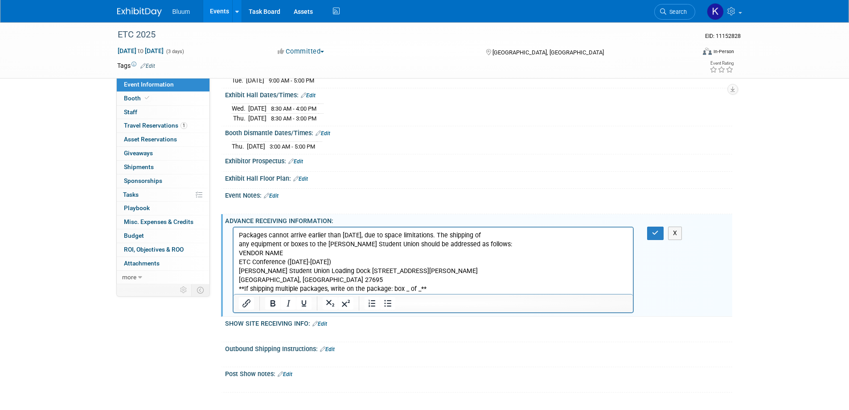
click at [480, 247] on p "Packages cannot arrive earlier than October 9, 2025, due to space limitations. …" at bounding box center [434, 240] width 390 height 18
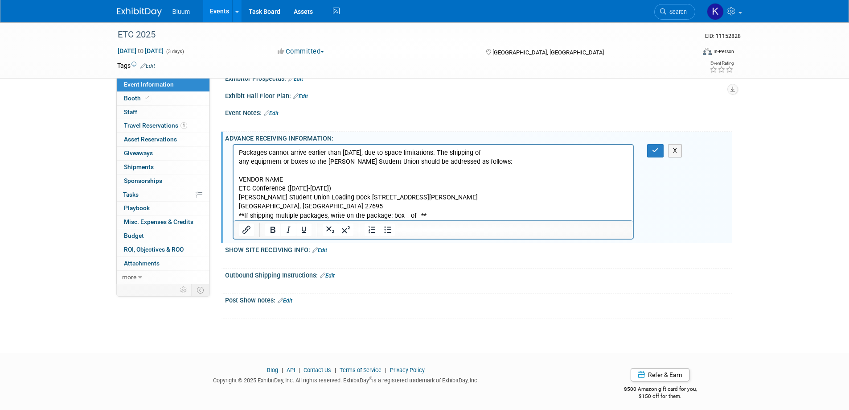
scroll to position [361, 0]
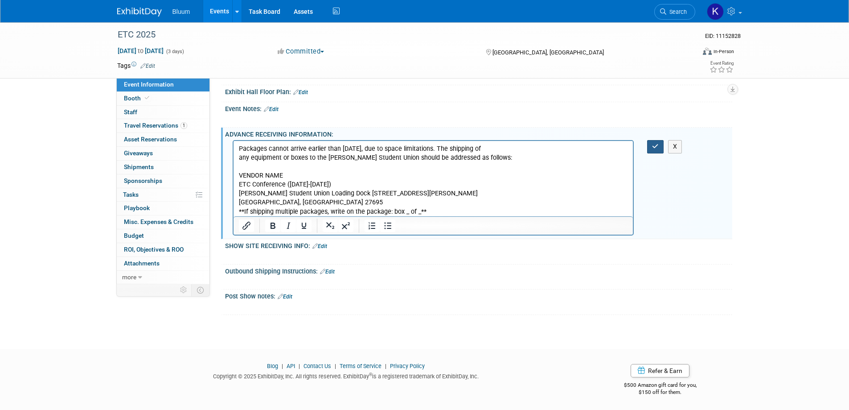
click at [656, 141] on button "button" at bounding box center [655, 146] width 16 height 13
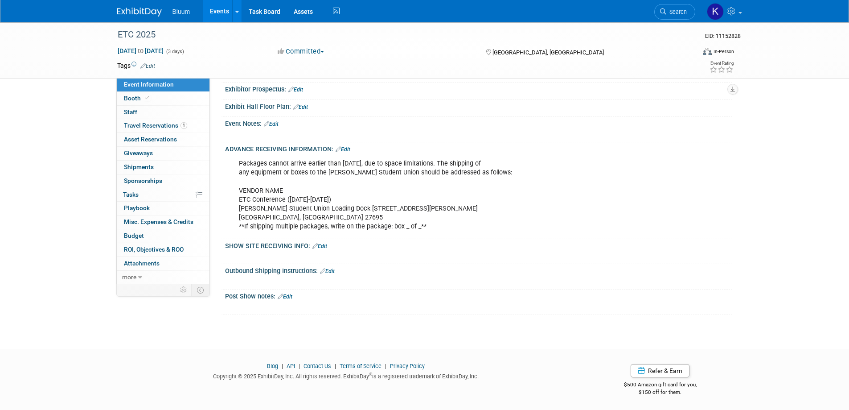
click at [346, 146] on link "Edit" at bounding box center [343, 149] width 15 height 6
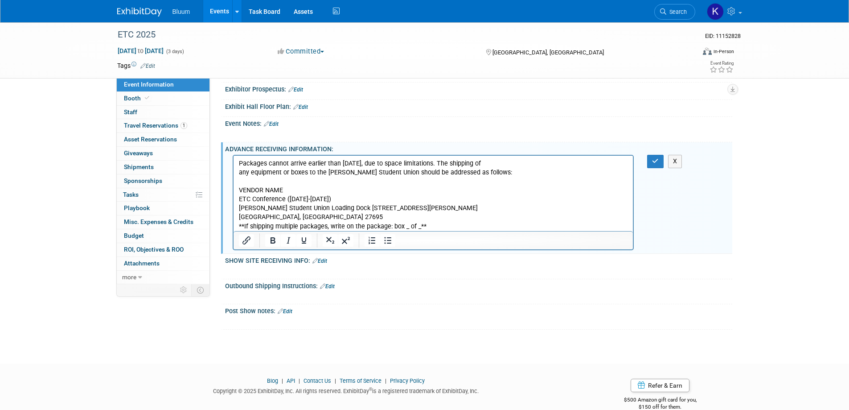
scroll to position [0, 0]
click at [472, 222] on p "Packages cannot arrive earlier than October 9, 2025, due to space limitations. …" at bounding box center [434, 195] width 390 height 72
click at [438, 223] on p "Packages cannot arrive earlier than October 9, 2025, due to space limitations. …" at bounding box center [434, 195] width 390 height 72
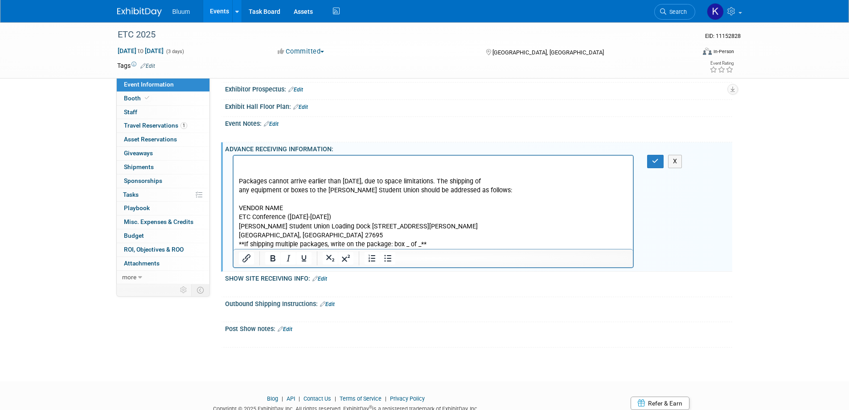
click at [271, 164] on p "Rich Text Area. Press ALT-0 for help." at bounding box center [434, 163] width 390 height 9
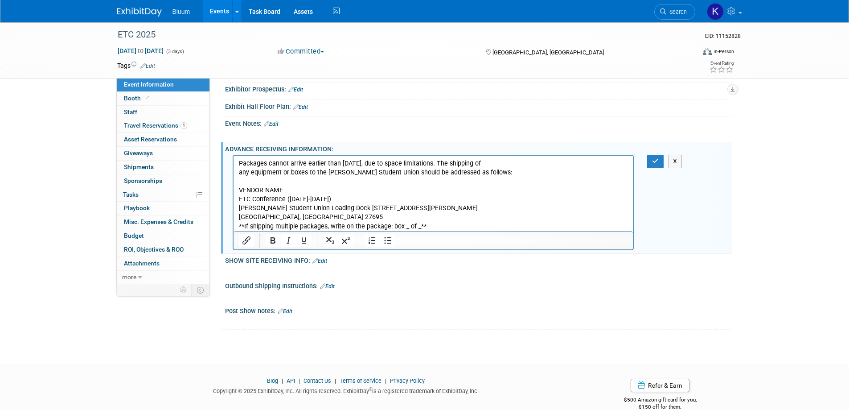
click at [436, 227] on p "Packages cannot arrive earlier than October 9, 2025, due to space limitations. …" at bounding box center [434, 195] width 390 height 72
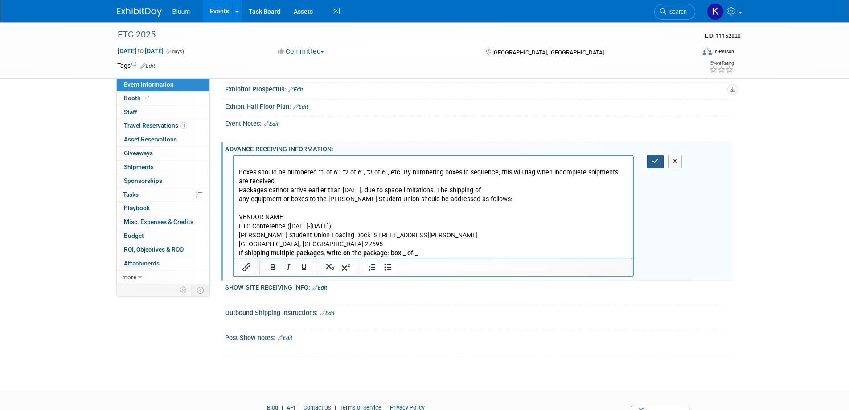
click at [659, 156] on button "button" at bounding box center [655, 161] width 16 height 13
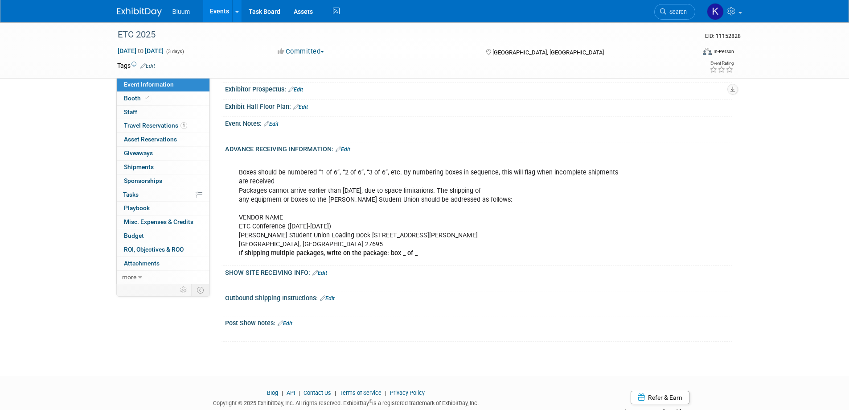
click at [346, 150] on link "Edit" at bounding box center [343, 149] width 15 height 6
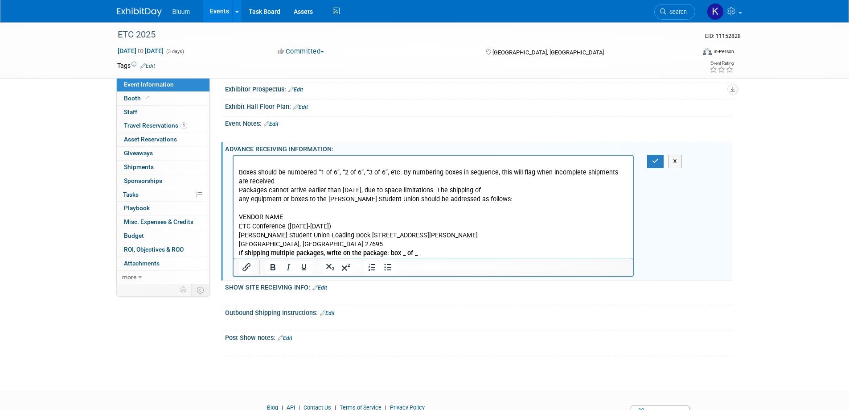
scroll to position [388, 0]
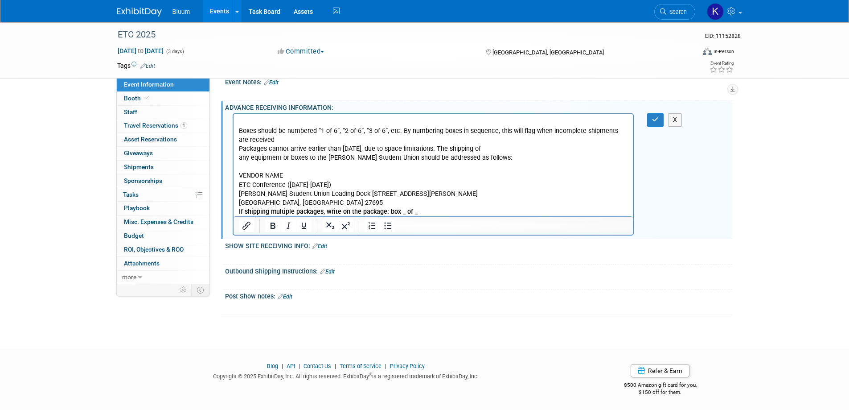
click at [427, 213] on p "Boxes should be numbered “1 of 6”, “2 of 6”, “3 of 6”, etc. By numbering boxes …" at bounding box center [434, 167] width 390 height 99
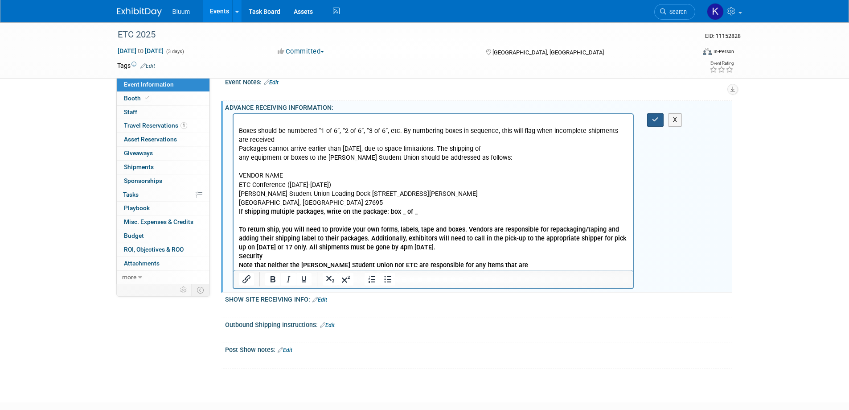
click at [651, 116] on button "button" at bounding box center [655, 119] width 16 height 13
